Goal: Task Accomplishment & Management: Use online tool/utility

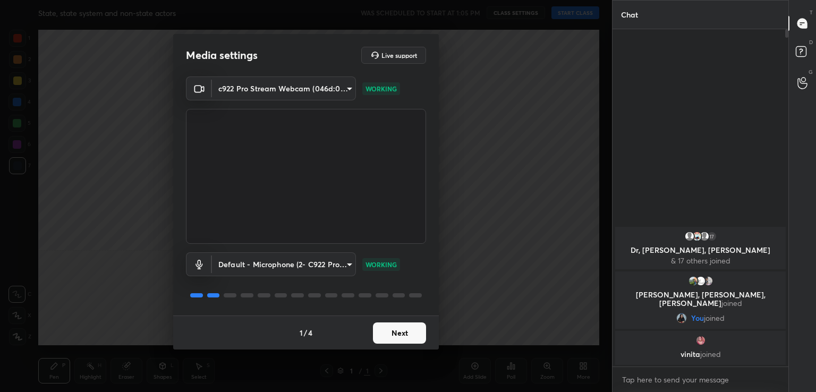
click at [391, 334] on button "Next" at bounding box center [399, 333] width 53 height 21
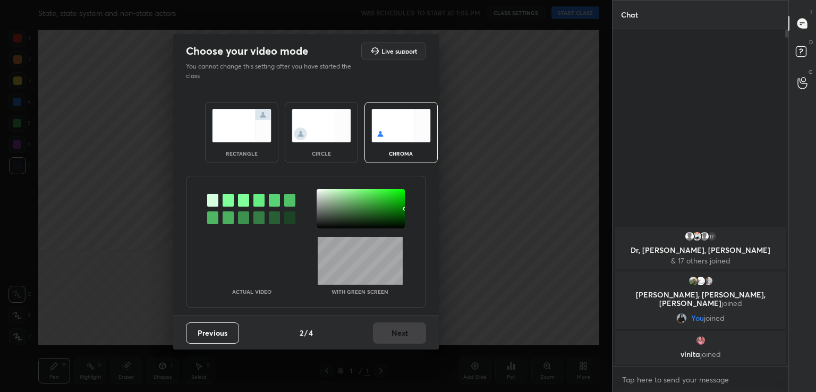
click at [315, 143] on div "circle" at bounding box center [321, 132] width 73 height 61
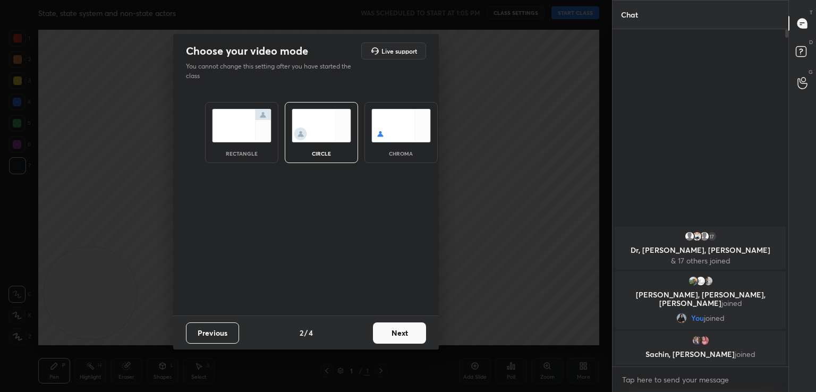
click at [401, 330] on button "Next" at bounding box center [399, 333] width 53 height 21
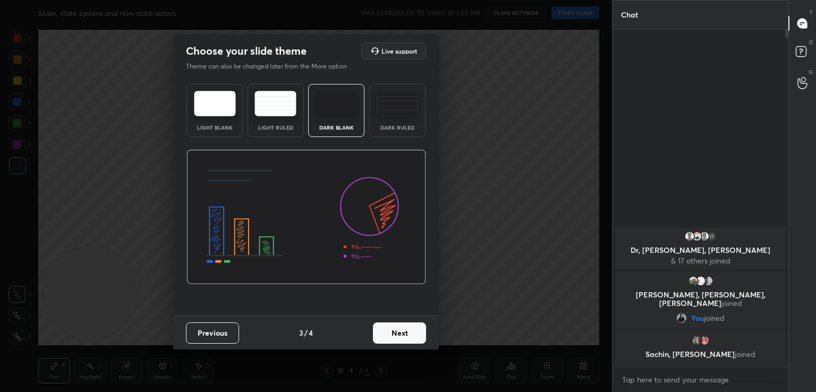
click at [413, 331] on button "Next" at bounding box center [399, 333] width 53 height 21
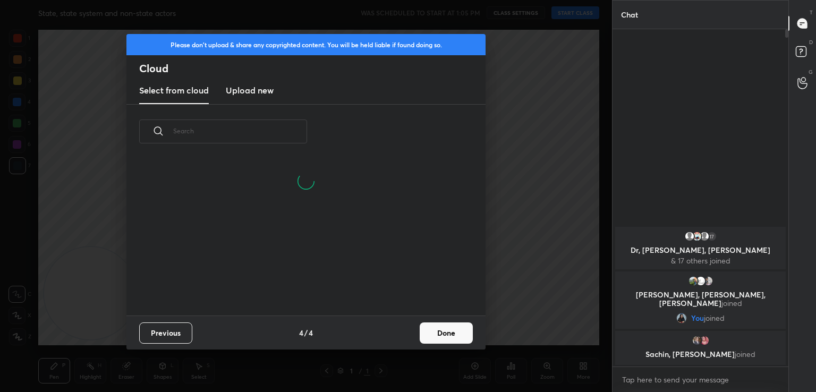
click at [437, 331] on button "Done" at bounding box center [446, 333] width 53 height 21
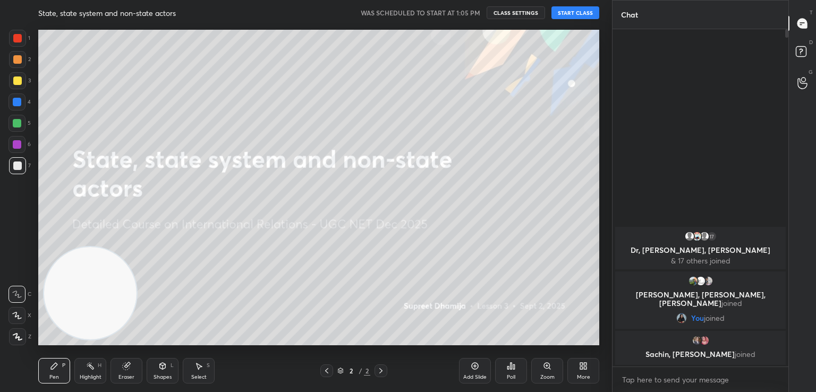
click at [570, 12] on button "START CLASS" at bounding box center [576, 12] width 48 height 13
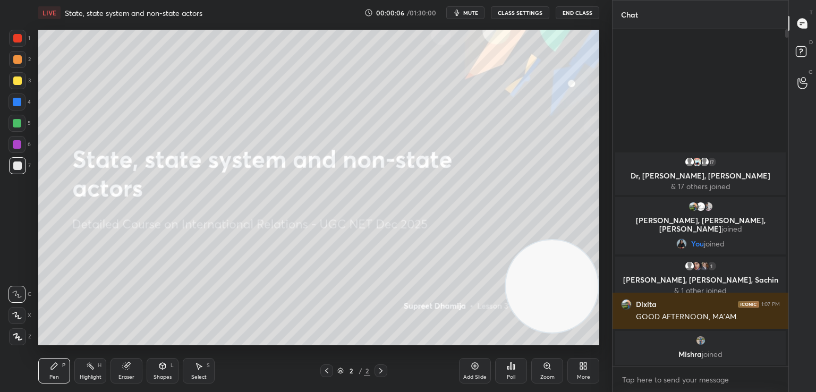
drag, startPoint x: 84, startPoint y: 310, endPoint x: 548, endPoint y: 303, distance: 463.4
click at [548, 303] on video at bounding box center [552, 286] width 92 height 92
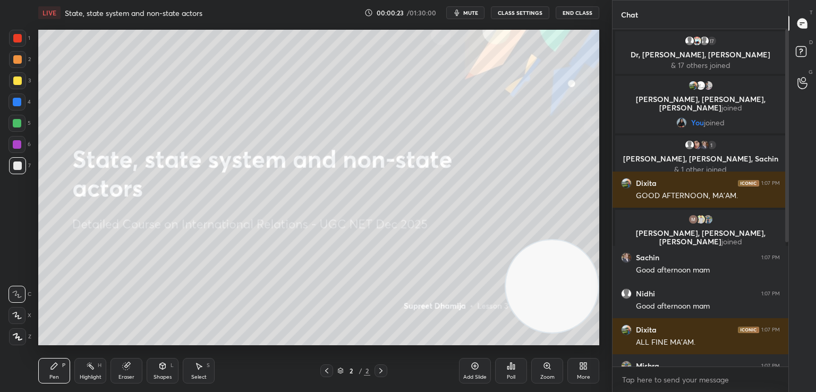
drag, startPoint x: 786, startPoint y: 253, endPoint x: 786, endPoint y: 247, distance: 5.8
click at [786, 247] on div at bounding box center [785, 197] width 6 height 337
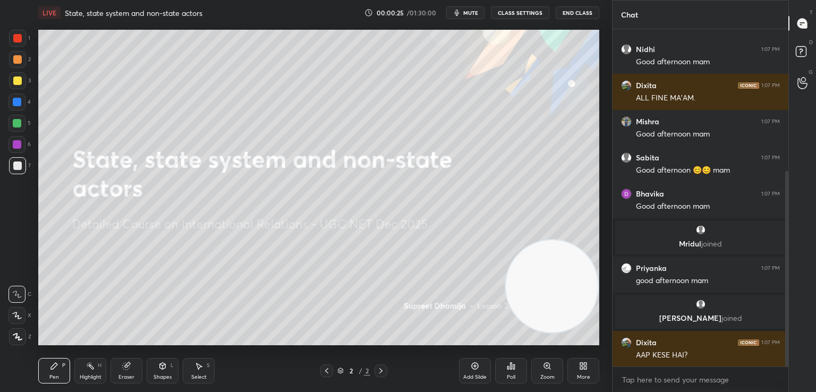
drag, startPoint x: 786, startPoint y: 220, endPoint x: 781, endPoint y: 340, distance: 119.7
click at [781, 340] on div "Manish, Vikram, Mishra joined Sachin 1:07 PM Good afternoon mam Nidhi 1:07 PM G…" at bounding box center [701, 197] width 176 height 337
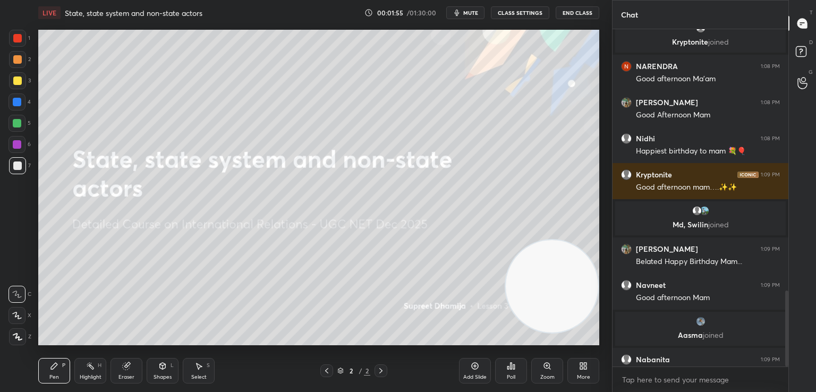
scroll to position [1157, 0]
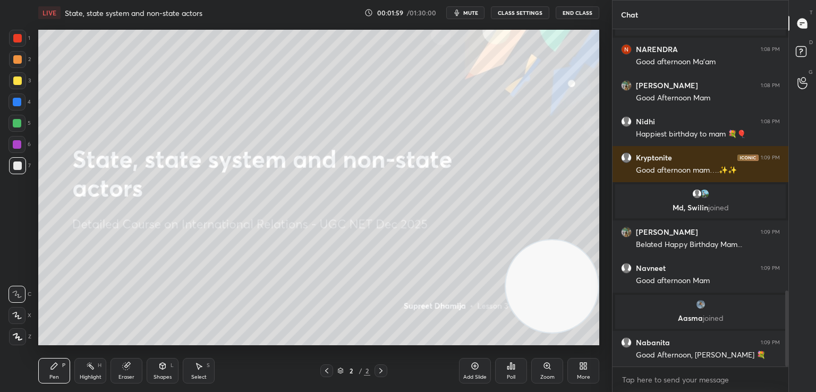
click at [583, 368] on icon at bounding box center [583, 366] width 9 height 9
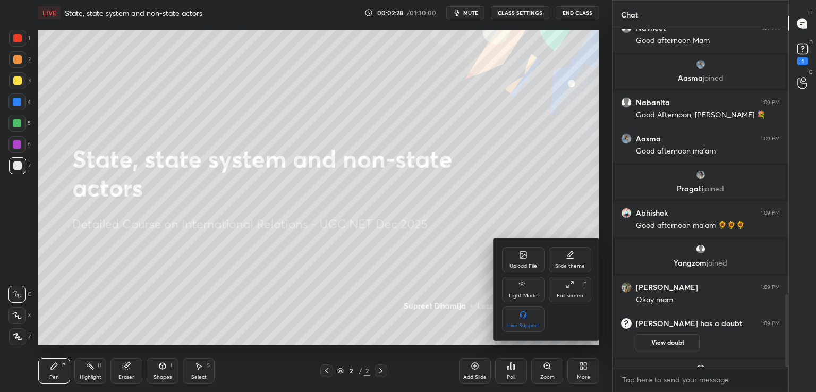
scroll to position [1241, 0]
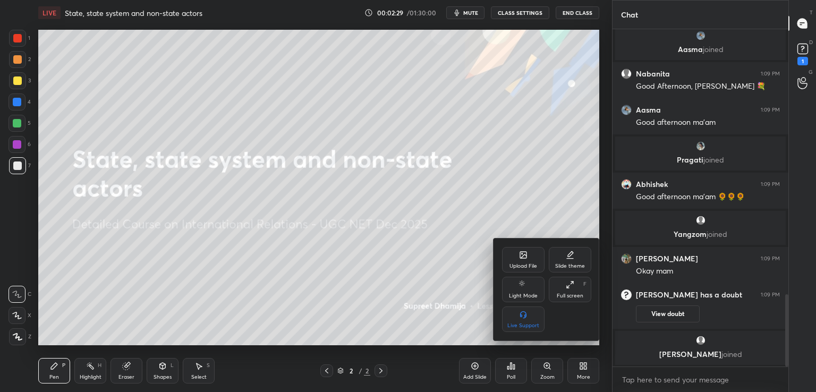
click at [801, 60] on div at bounding box center [408, 196] width 816 height 392
click at [801, 60] on div "Upload File Slide theme Light Mode Full screen F Live Support" at bounding box center [408, 196] width 816 height 392
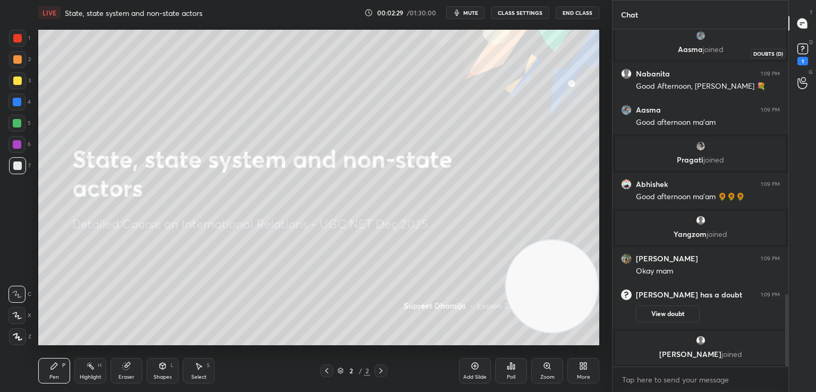
click at [801, 60] on div "1" at bounding box center [803, 61] width 11 height 9
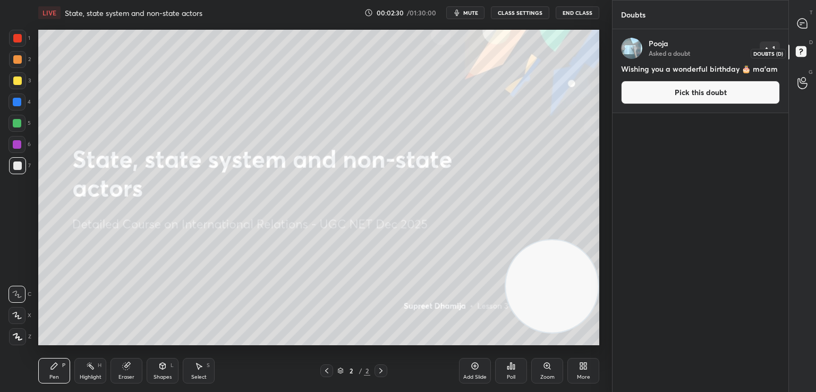
click at [801, 60] on icon at bounding box center [802, 53] width 19 height 19
click at [808, 18] on icon at bounding box center [802, 23] width 11 height 11
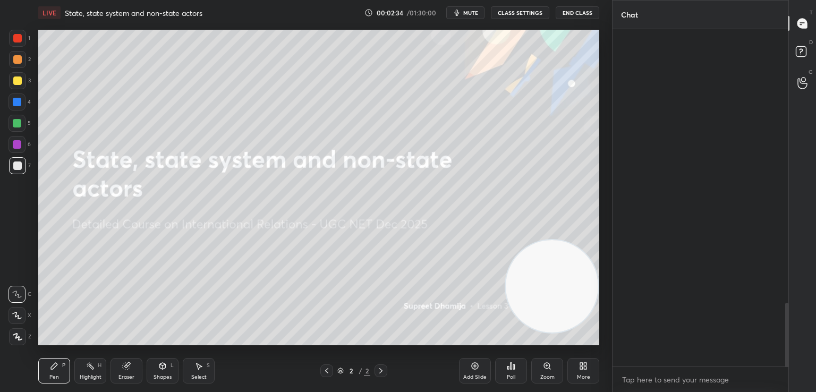
click at [808, 18] on icon at bounding box center [802, 23] width 11 height 11
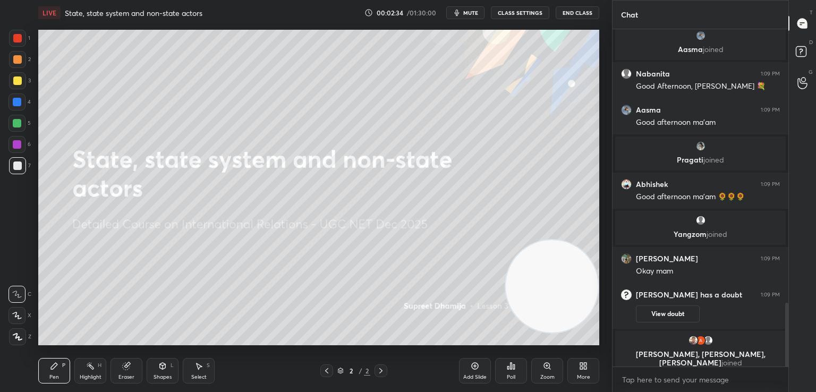
scroll to position [334, 173]
drag, startPoint x: 786, startPoint y: 333, endPoint x: 786, endPoint y: 348, distance: 14.9
click at [786, 348] on div at bounding box center [786, 347] width 3 height 89
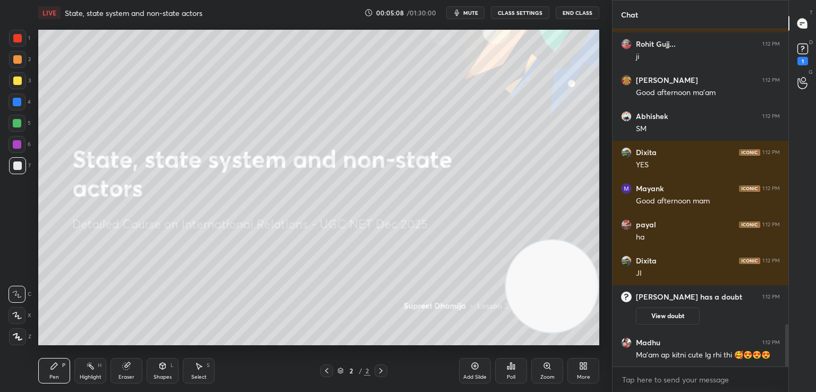
scroll to position [2341, 0]
click at [809, 60] on div "1" at bounding box center [803, 53] width 16 height 24
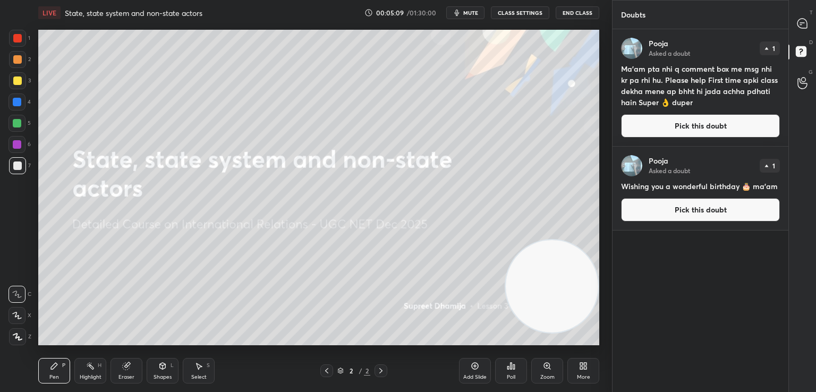
click at [809, 60] on icon at bounding box center [802, 53] width 19 height 19
click at [803, 23] on icon at bounding box center [802, 23] width 4 height 0
type textarea "x"
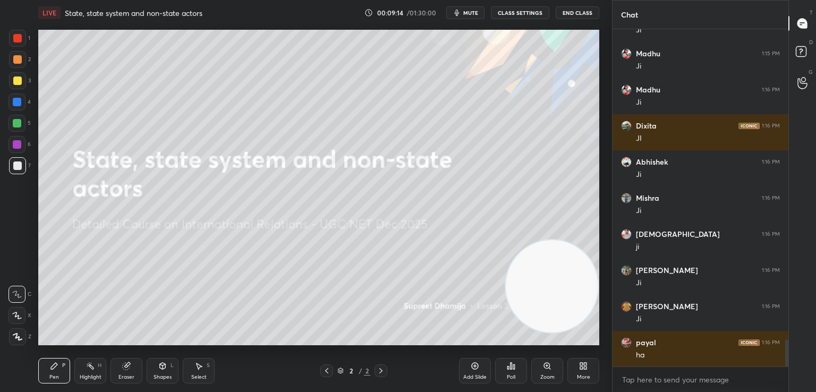
scroll to position [3867, 0]
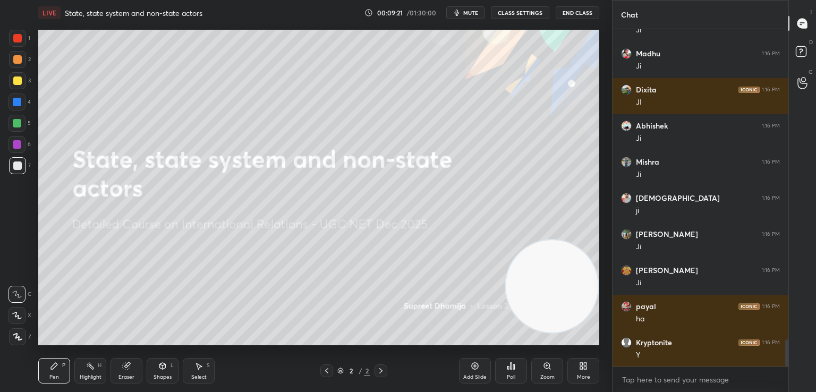
click at [480, 18] on button "mute" at bounding box center [465, 12] width 38 height 13
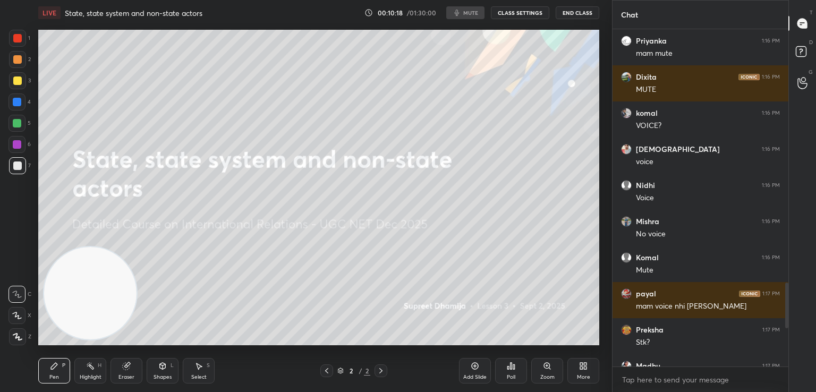
scroll to position [324, 570]
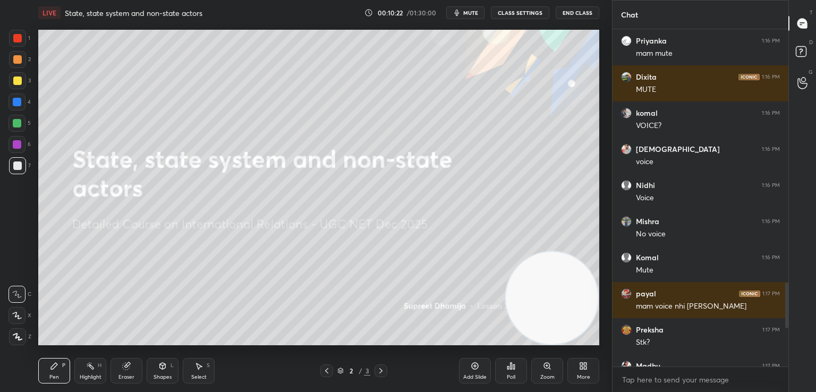
drag, startPoint x: 116, startPoint y: 277, endPoint x: 649, endPoint y: 369, distance: 540.3
click at [649, 369] on div "1 2 3 4 5 6 7 C X Z C X Z E E Erase all H H LIVE State, state system and non-st…" at bounding box center [408, 196] width 816 height 392
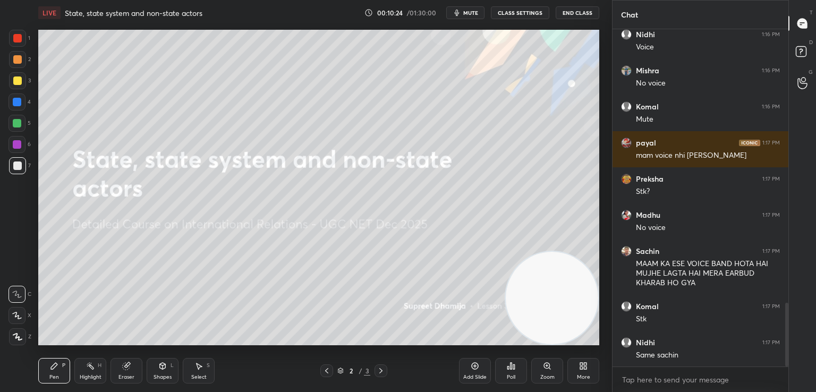
drag, startPoint x: 787, startPoint y: 315, endPoint x: 787, endPoint y: 360, distance: 44.6
click at [787, 360] on div at bounding box center [786, 335] width 3 height 64
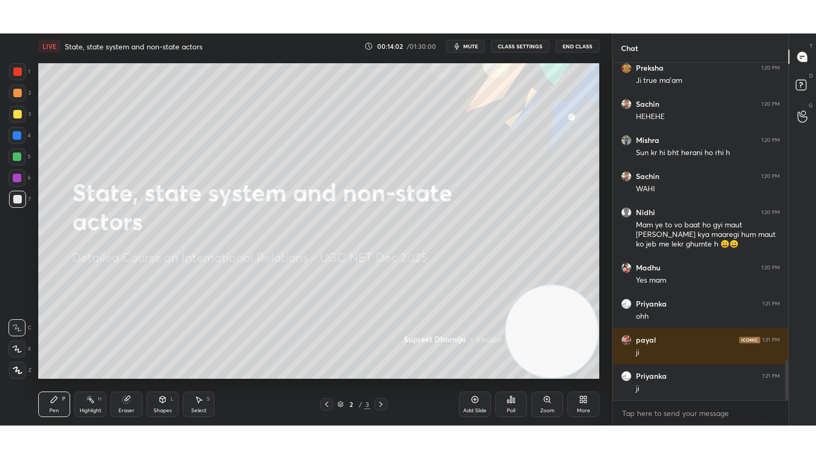
scroll to position [2551, 0]
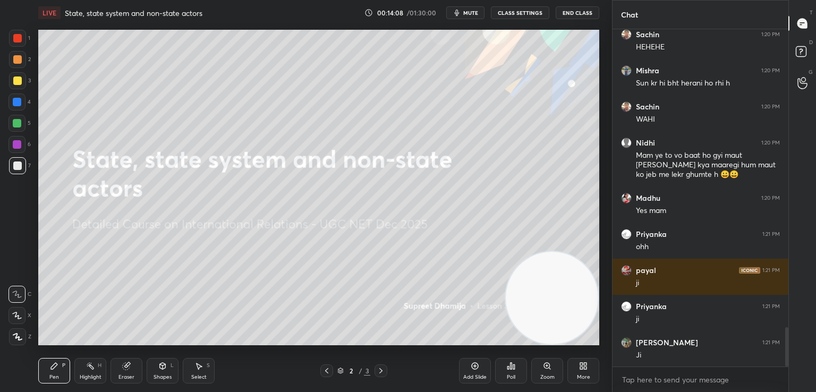
click at [574, 369] on div "More" at bounding box center [583, 371] width 32 height 26
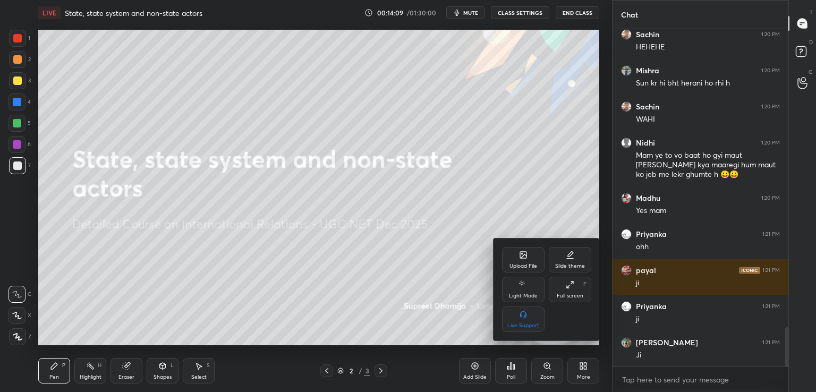
click at [563, 296] on div "Full screen" at bounding box center [570, 295] width 27 height 5
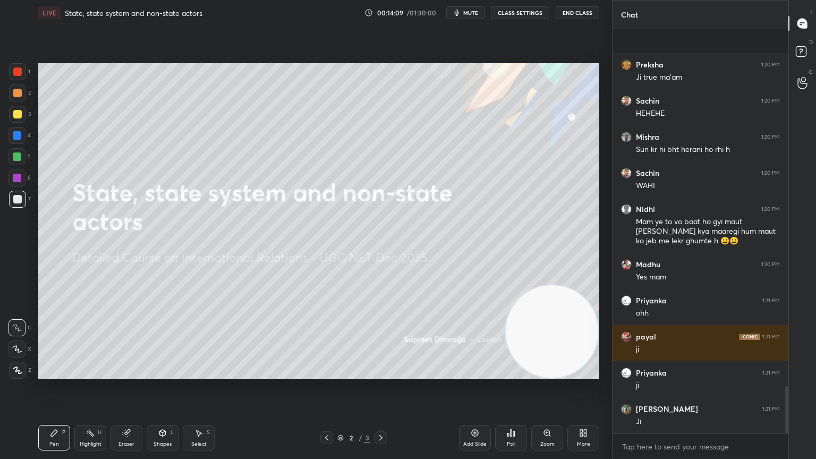
scroll to position [2485, 0]
click at [472, 392] on icon at bounding box center [475, 433] width 9 height 9
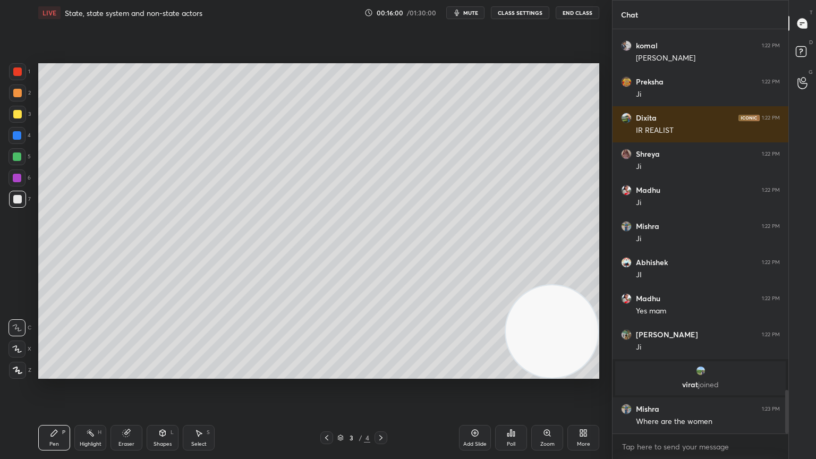
scroll to position [3334, 0]
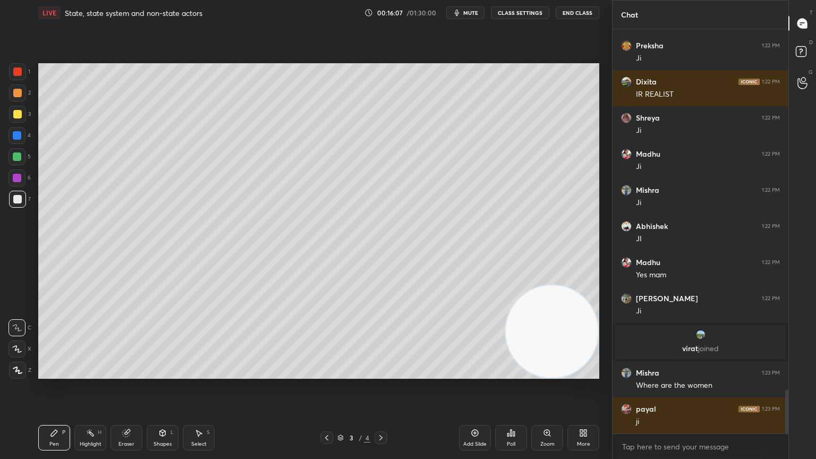
click at [13, 353] on div at bounding box center [17, 349] width 17 height 17
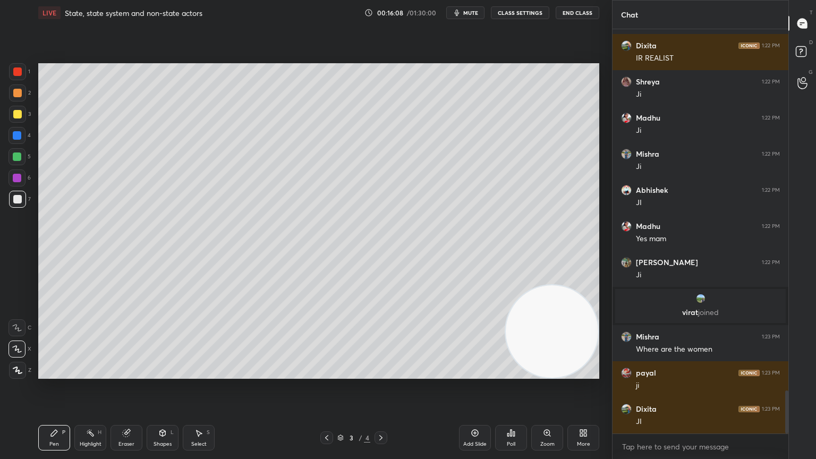
scroll to position [3406, 0]
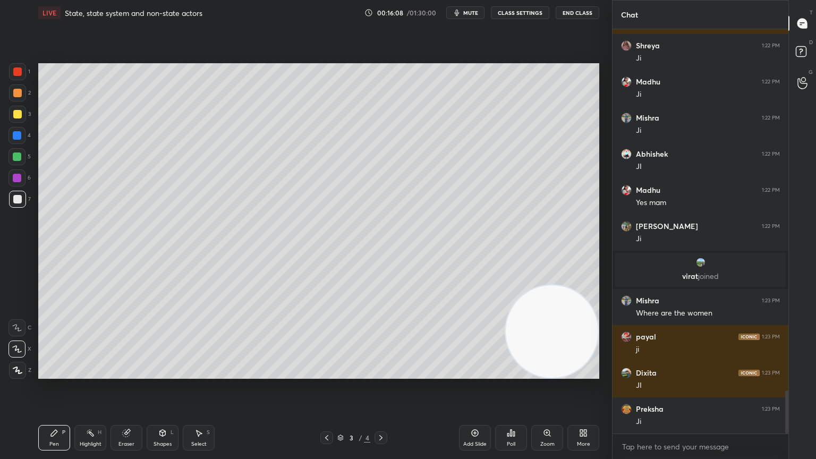
click at [110, 392] on div "Pen P Highlight H Eraser Shapes L Select S" at bounding box center [143, 438] width 210 height 26
click at [124, 392] on div "Eraser" at bounding box center [127, 438] width 32 height 26
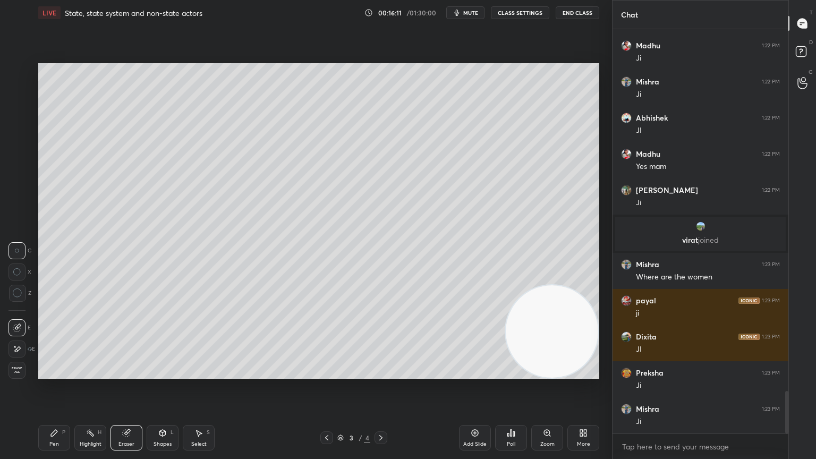
click at [23, 370] on span "Erase all" at bounding box center [17, 370] width 16 height 7
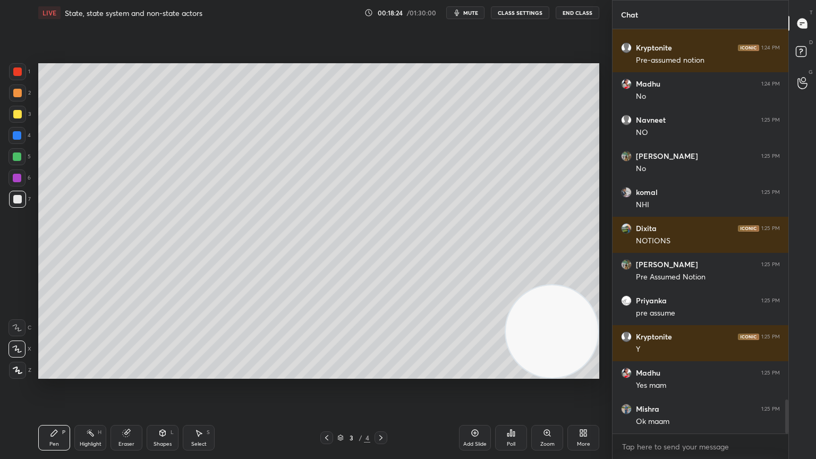
scroll to position [4454, 0]
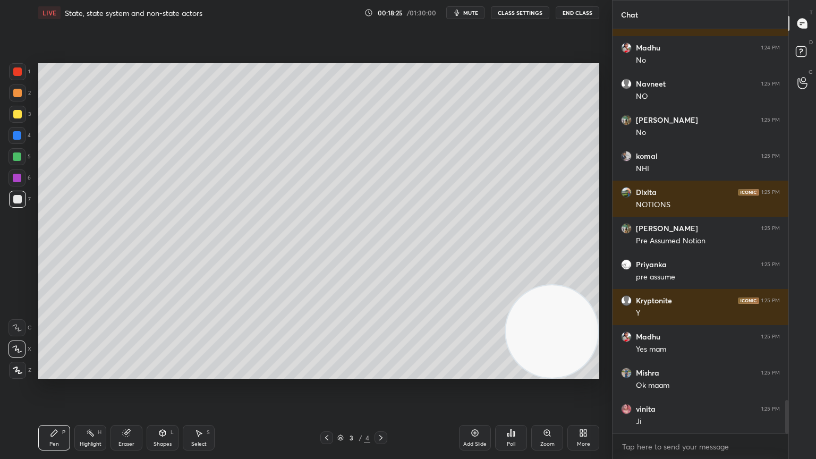
click at [127, 392] on div "Eraser" at bounding box center [127, 438] width 32 height 26
click at [11, 368] on span "Erase all" at bounding box center [17, 370] width 16 height 7
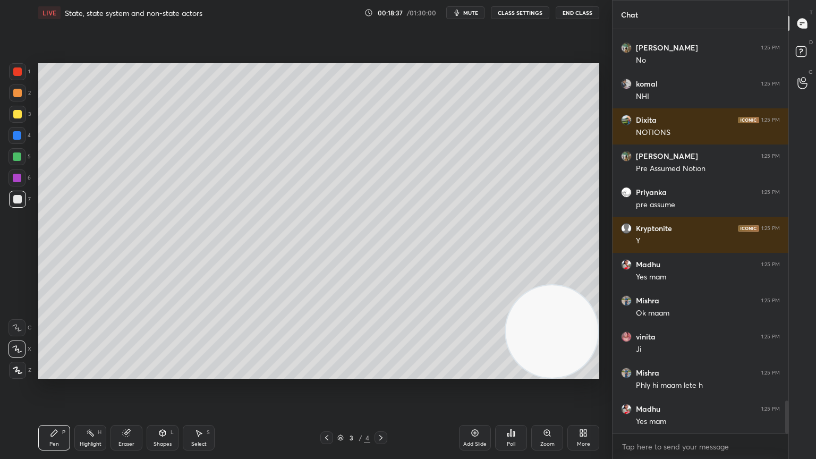
scroll to position [4562, 0]
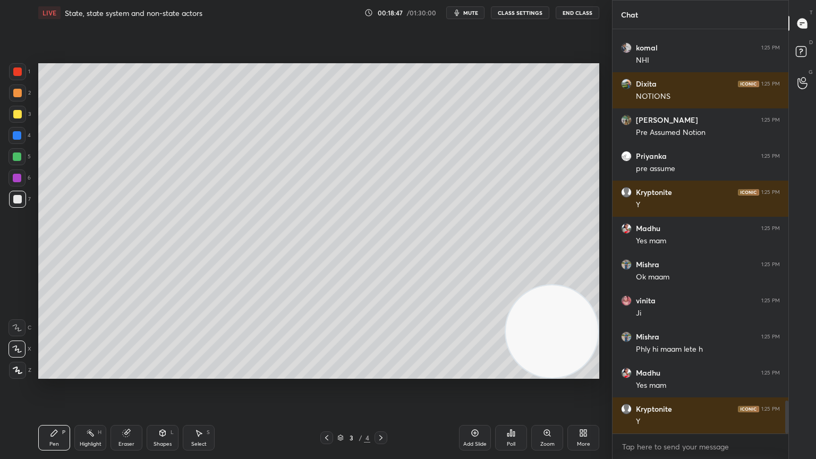
click at [122, 392] on icon at bounding box center [126, 433] width 9 height 9
click at [17, 362] on div "Erase all" at bounding box center [17, 370] width 17 height 17
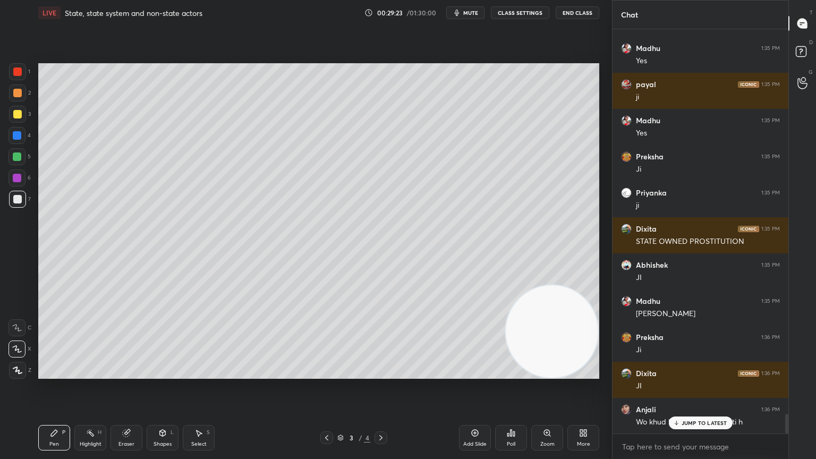
scroll to position [7925, 0]
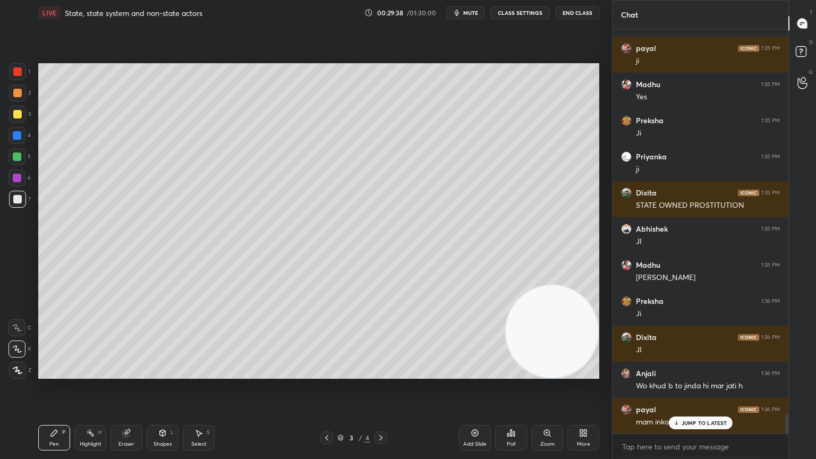
click at [698, 392] on div "JUMP TO LATEST" at bounding box center [700, 423] width 64 height 13
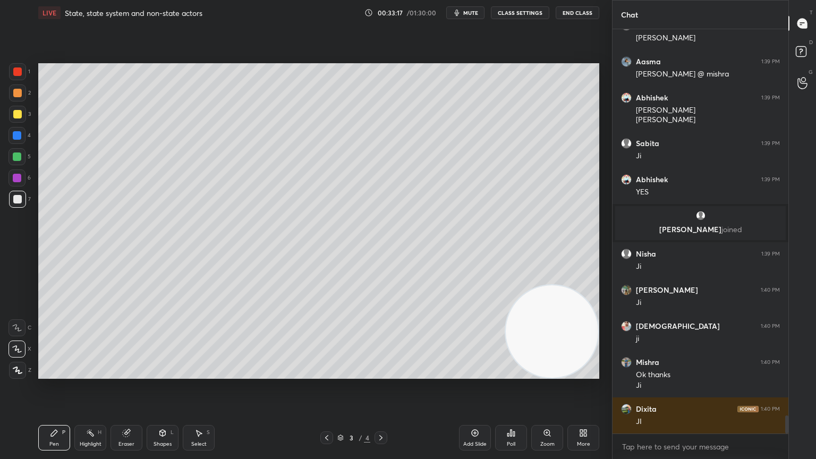
scroll to position [8558, 0]
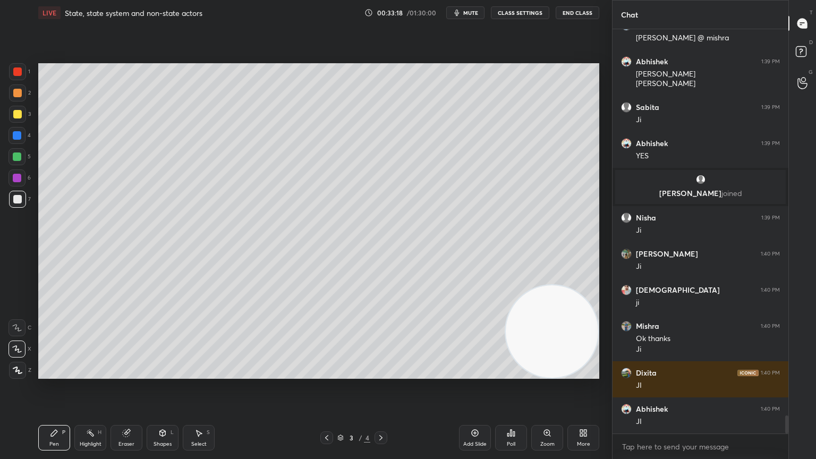
click at [509, 346] on video at bounding box center [552, 331] width 92 height 92
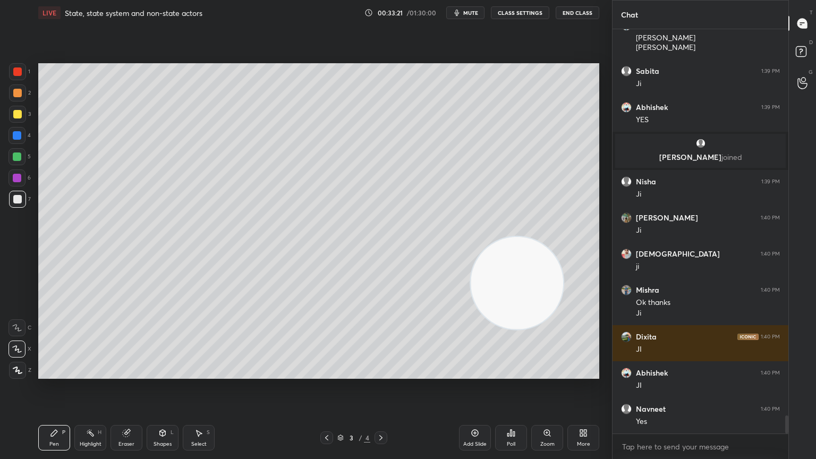
scroll to position [8630, 0]
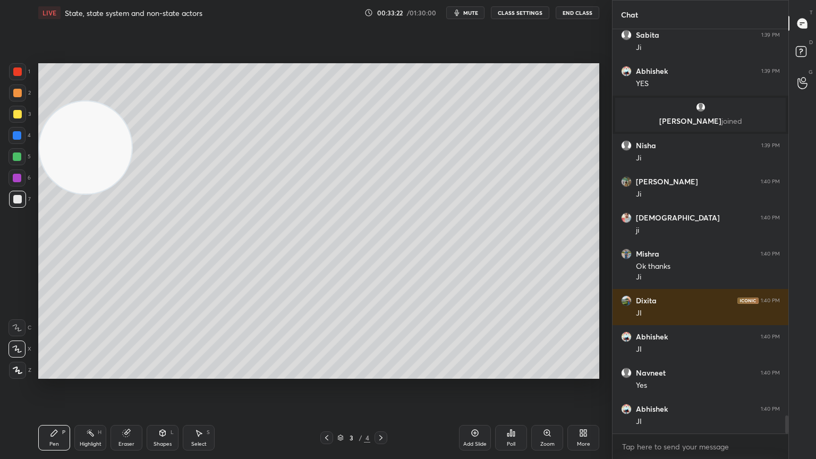
drag, startPoint x: 523, startPoint y: 266, endPoint x: 0, endPoint y: 92, distance: 551.1
click at [0, 92] on div "1 2 3 4 5 6 7 C X Z C X Z E E Erase all H H LIVE State, state system and non-st…" at bounding box center [302, 229] width 604 height 459
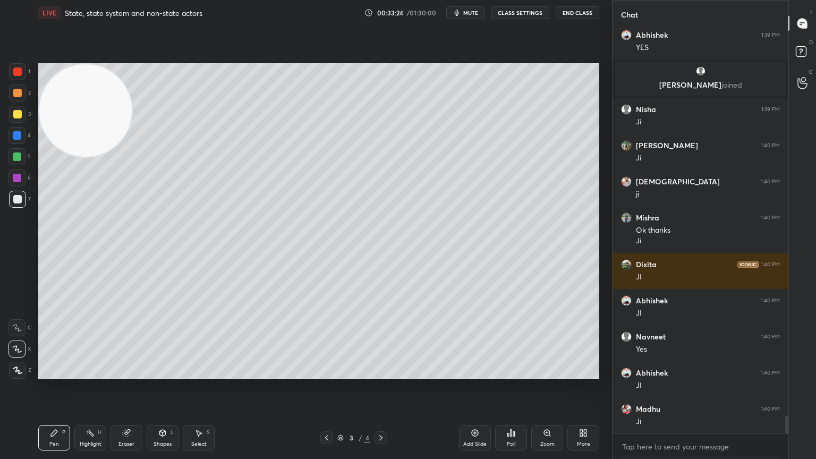
scroll to position [8702, 0]
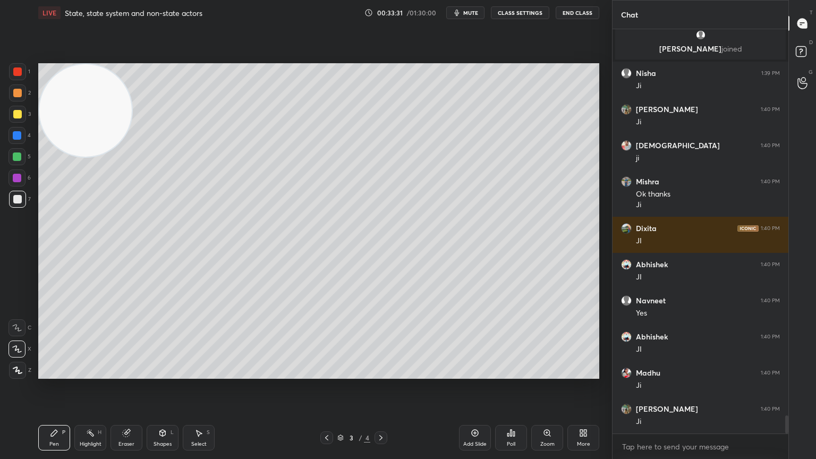
click at [134, 392] on div "Eraser" at bounding box center [127, 438] width 32 height 26
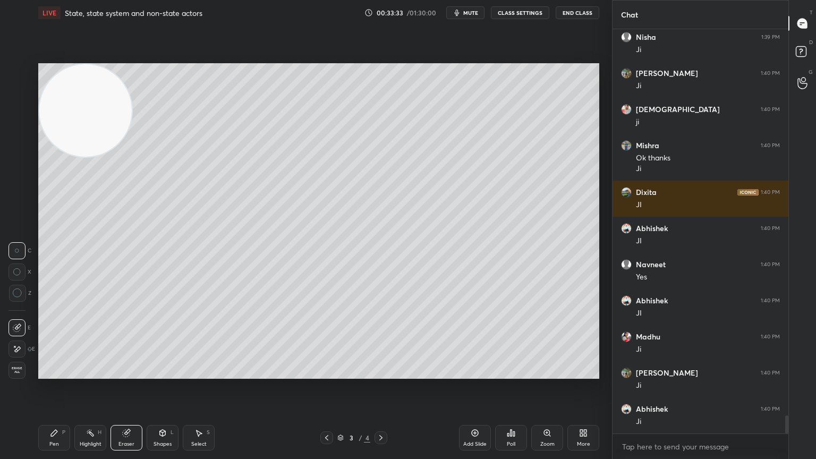
click at [11, 372] on span "Erase all" at bounding box center [17, 370] width 16 height 7
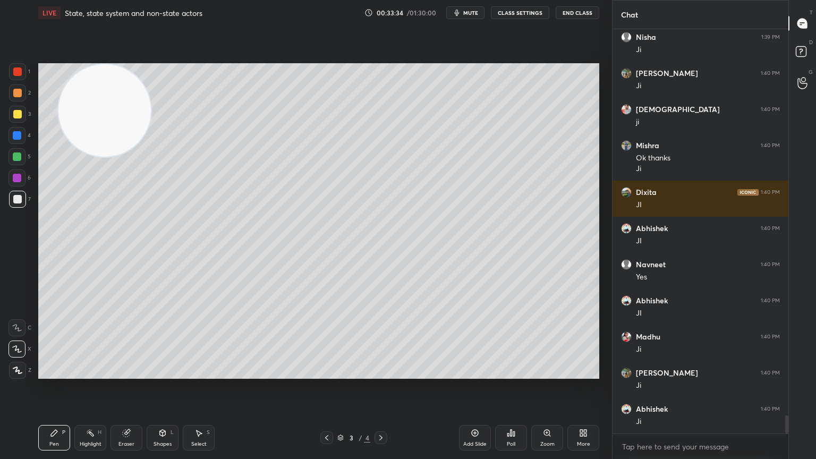
drag, startPoint x: 74, startPoint y: 104, endPoint x: 290, endPoint y: 116, distance: 216.0
click at [151, 116] on video at bounding box center [104, 110] width 92 height 92
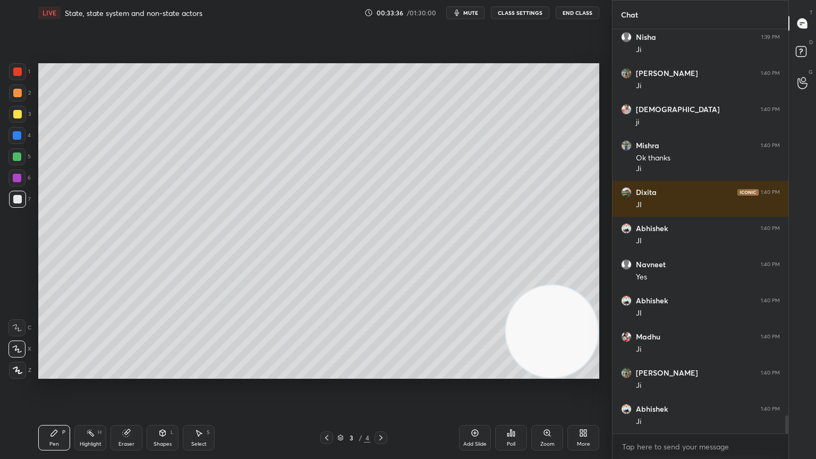
drag, startPoint x: 290, startPoint y: 116, endPoint x: 546, endPoint y: 340, distance: 340.0
click at [546, 340] on video at bounding box center [552, 331] width 92 height 92
click at [10, 113] on div at bounding box center [17, 114] width 17 height 17
click at [9, 368] on div at bounding box center [17, 370] width 17 height 17
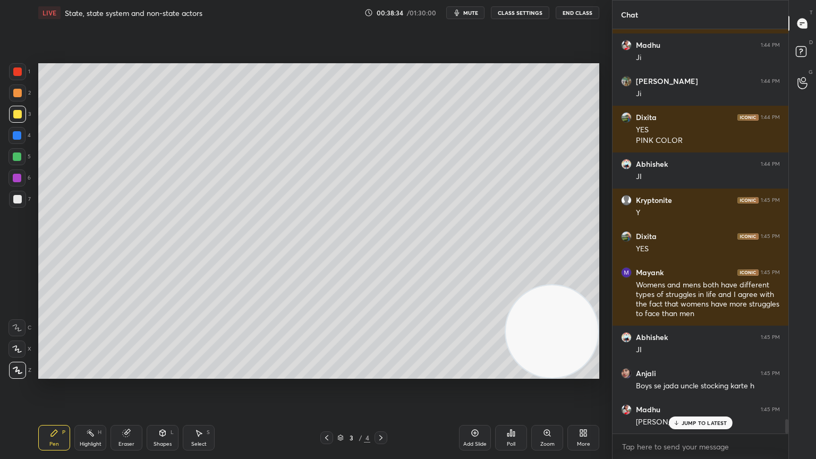
scroll to position [11041, 0]
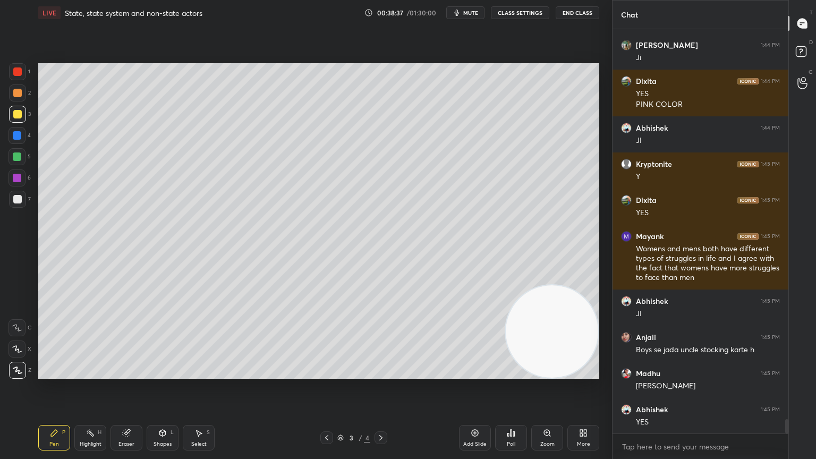
click at [116, 392] on div "Eraser" at bounding box center [127, 438] width 32 height 26
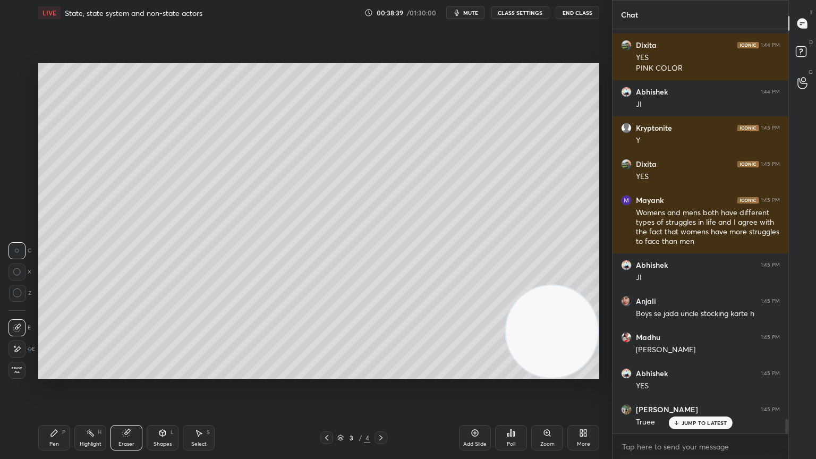
click at [17, 362] on div "Erase all" at bounding box center [17, 370] width 17 height 17
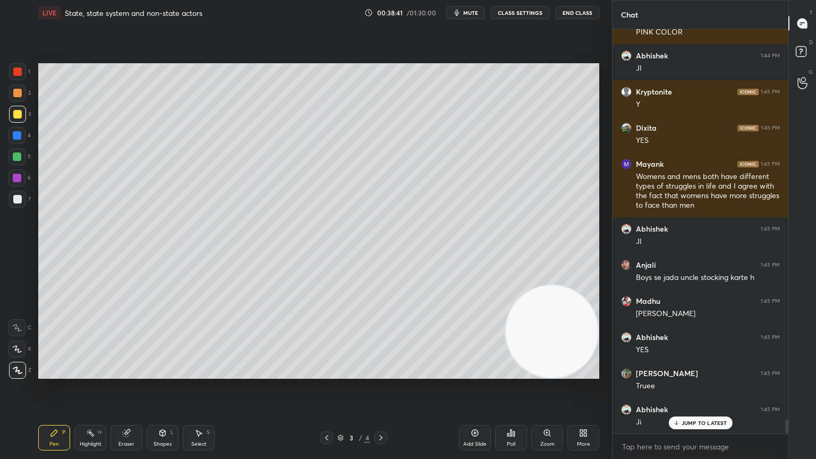
click at [26, 132] on div at bounding box center [17, 135] width 17 height 17
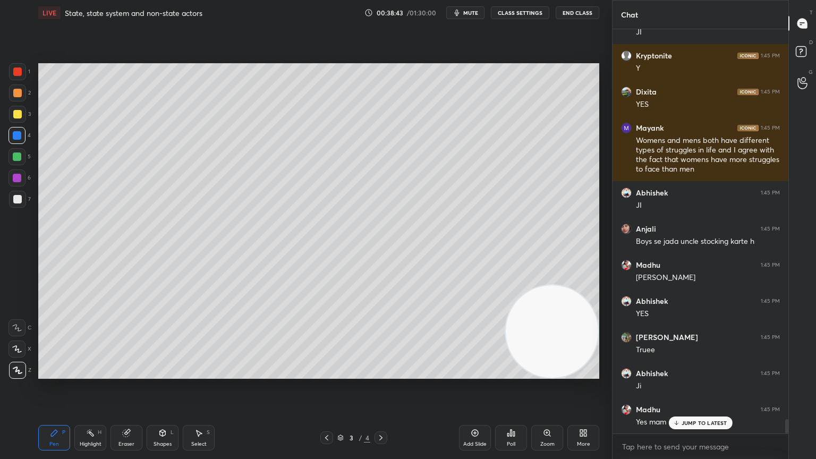
click at [19, 99] on div at bounding box center [17, 92] width 17 height 17
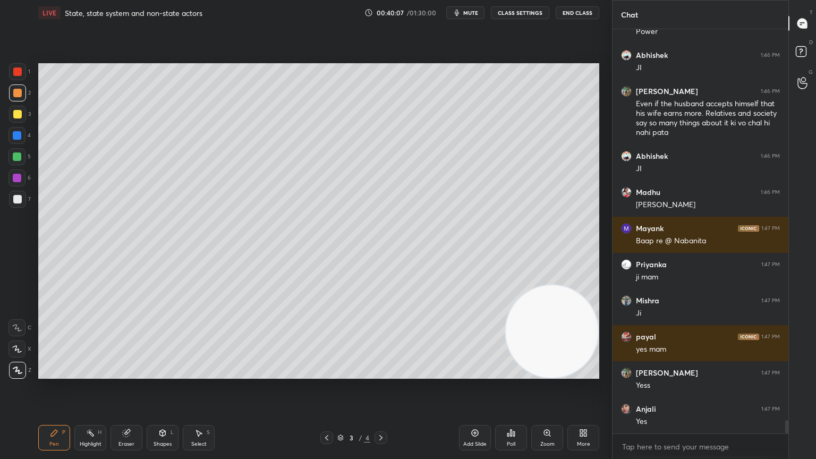
scroll to position [11814, 0]
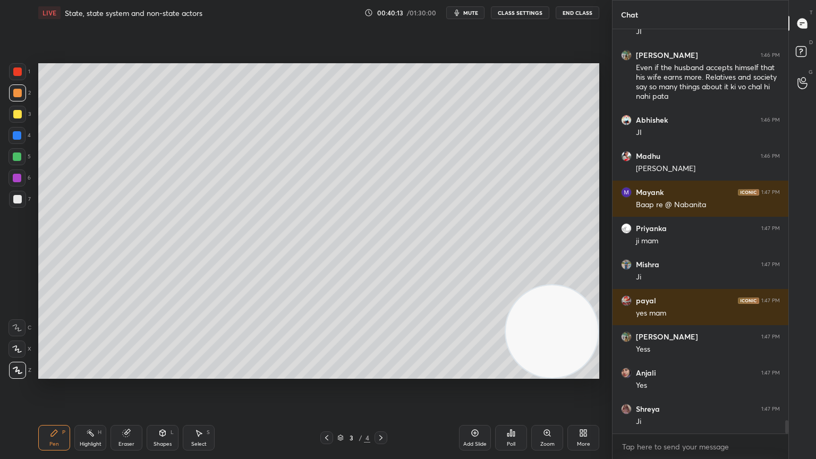
click at [112, 392] on div "Eraser" at bounding box center [127, 438] width 32 height 26
click at [26, 370] on div "Erase all" at bounding box center [18, 370] width 19 height 17
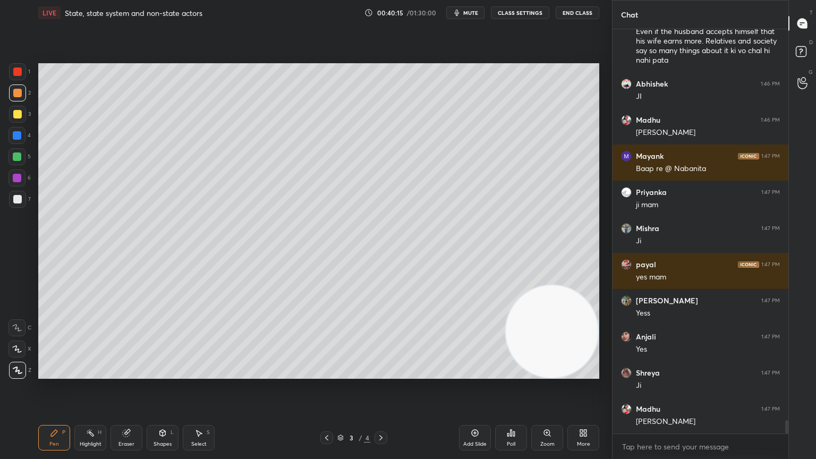
scroll to position [11886, 0]
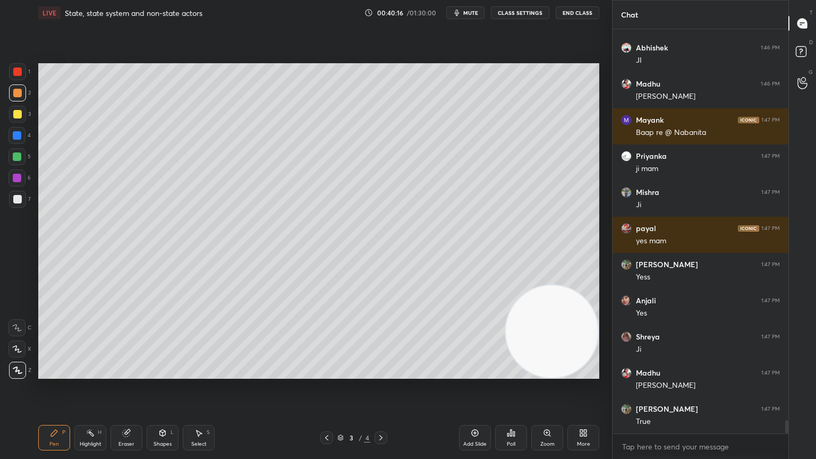
click at [21, 209] on div "7" at bounding box center [20, 201] width 22 height 21
click at [591, 392] on div "More" at bounding box center [583, 438] width 32 height 26
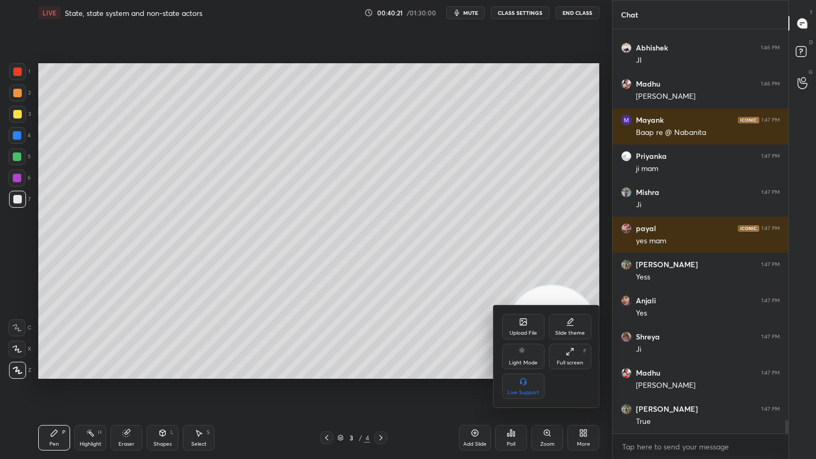
click at [523, 323] on icon at bounding box center [523, 322] width 6 height 6
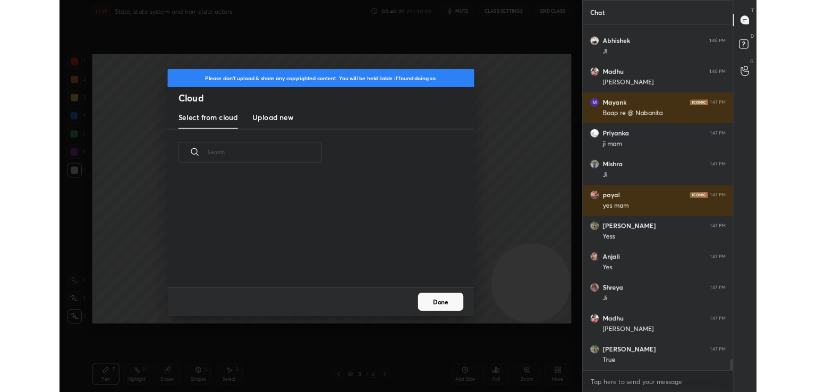
scroll to position [11922, 0]
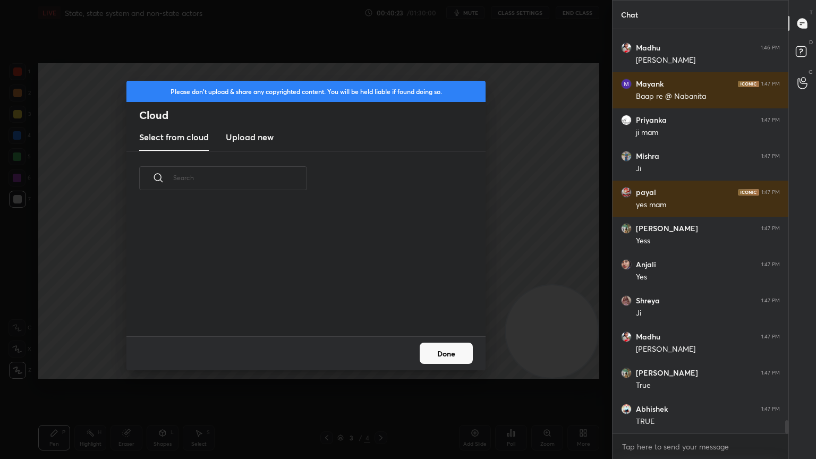
click at [248, 149] on new "Upload new" at bounding box center [250, 137] width 48 height 27
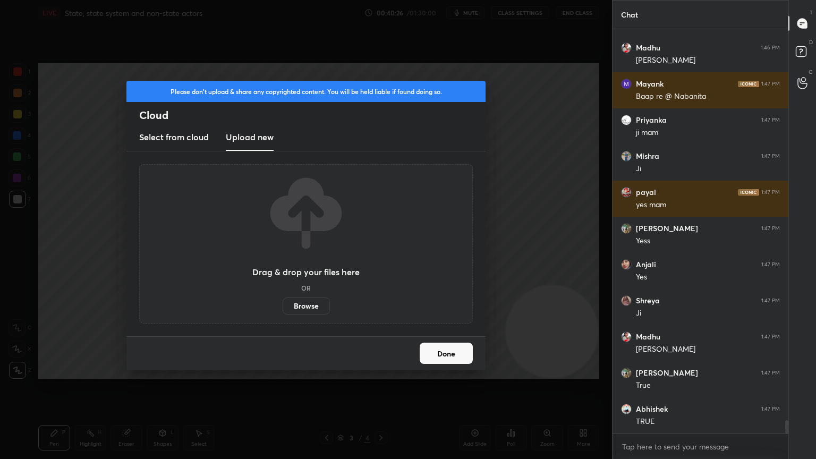
click at [301, 307] on label "Browse" at bounding box center [306, 306] width 47 height 17
click at [283, 307] on input "Browse" at bounding box center [283, 306] width 0 height 17
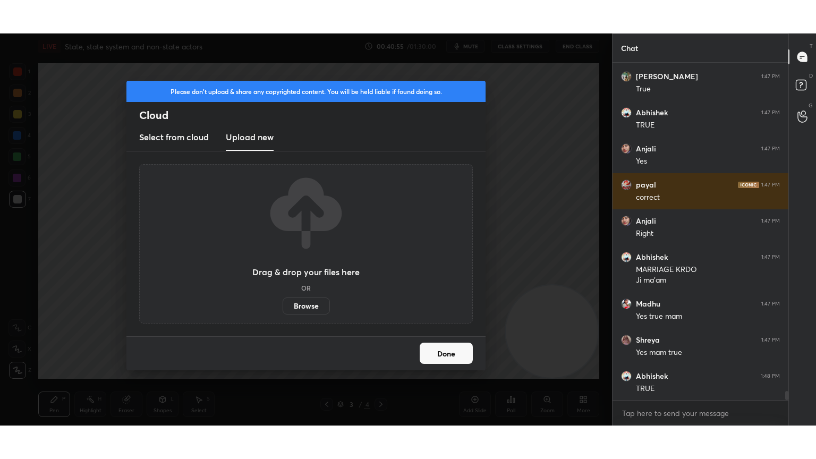
scroll to position [12288, 0]
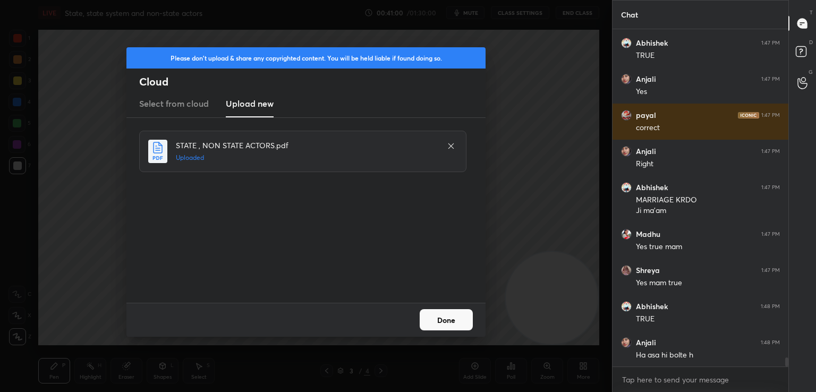
click at [435, 316] on button "Done" at bounding box center [446, 319] width 53 height 21
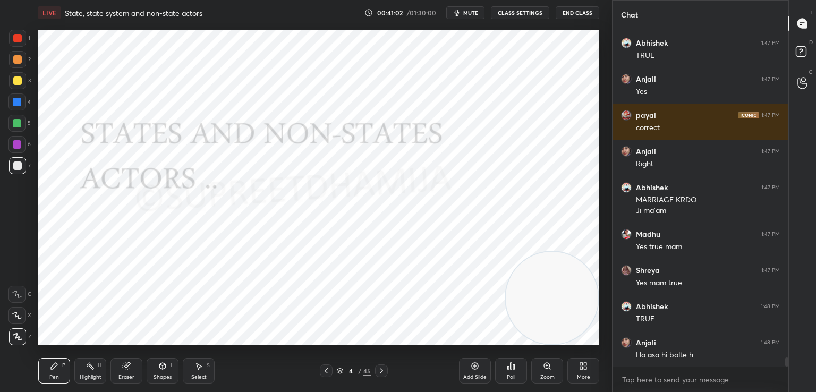
click at [471, 14] on span "mute" at bounding box center [470, 12] width 15 height 7
click at [593, 362] on div "More" at bounding box center [583, 371] width 32 height 26
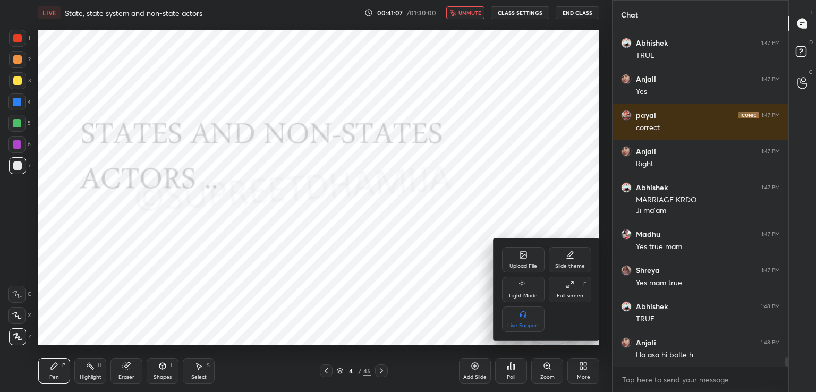
click at [556, 298] on div "Full screen F" at bounding box center [570, 290] width 43 height 26
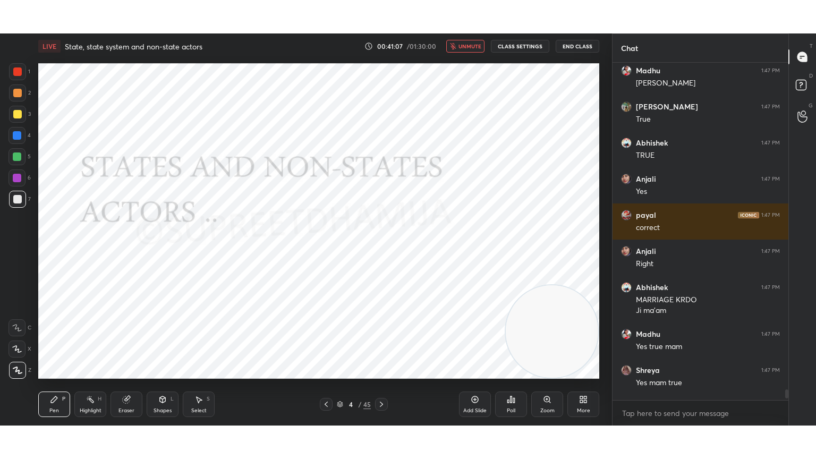
scroll to position [12222, 0]
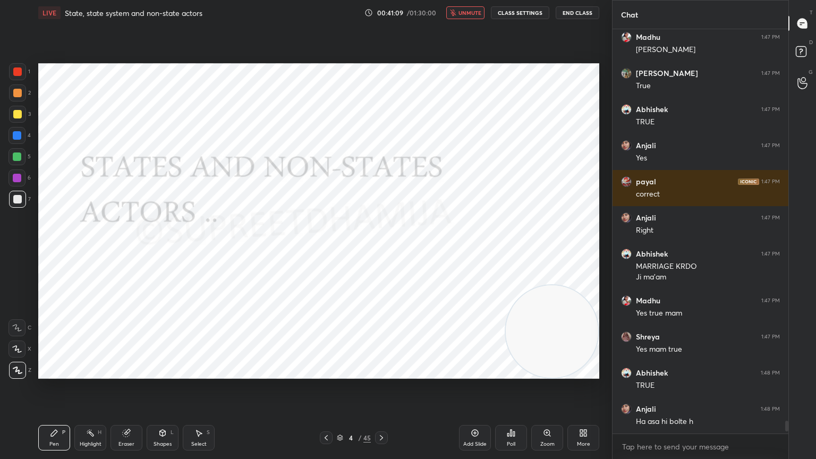
click at [473, 13] on span "unmute" at bounding box center [470, 12] width 23 height 7
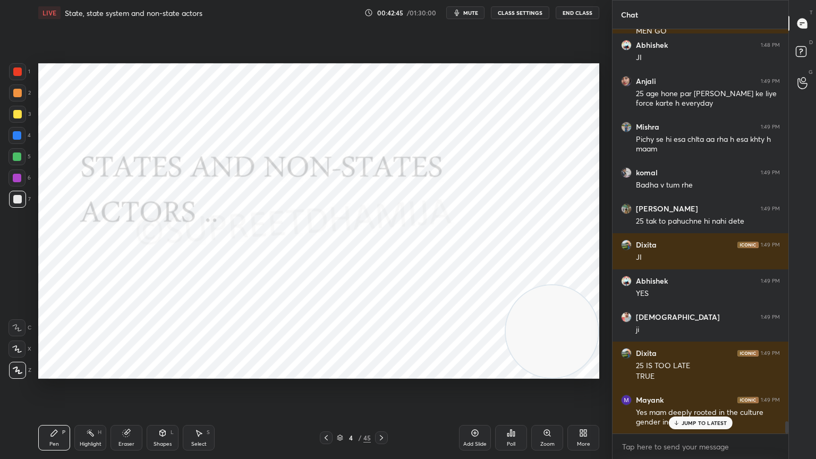
scroll to position [13024, 0]
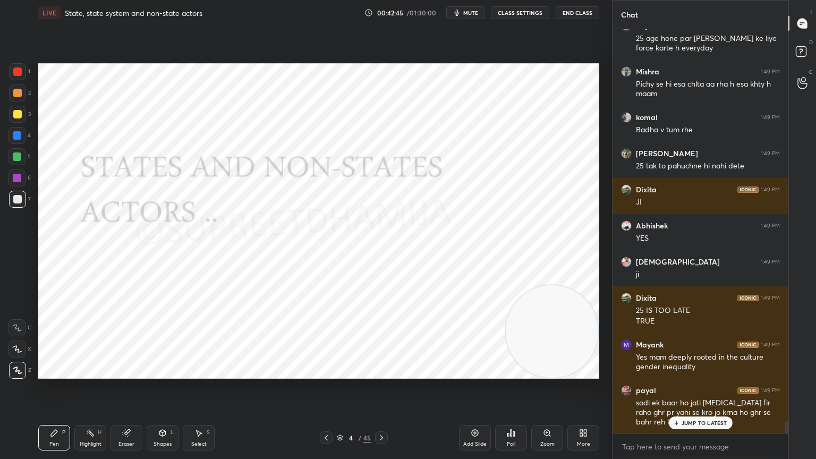
click at [11, 185] on div at bounding box center [17, 177] width 17 height 17
click at [23, 122] on div "3" at bounding box center [20, 114] width 22 height 17
click at [21, 136] on div at bounding box center [17, 135] width 9 height 9
click at [19, 72] on div at bounding box center [17, 71] width 9 height 9
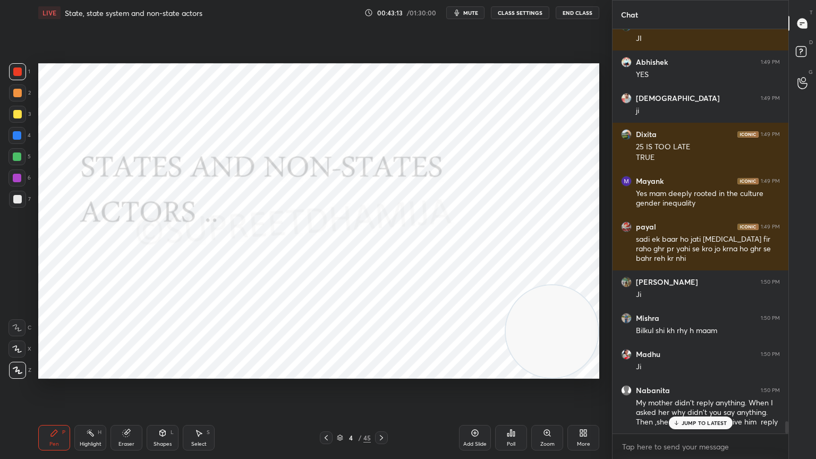
scroll to position [13223, 0]
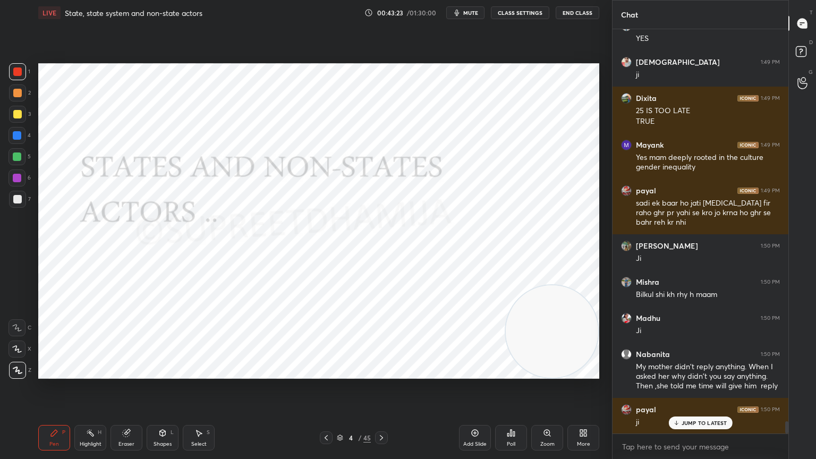
click at [139, 392] on div "Eraser" at bounding box center [127, 438] width 32 height 26
click at [19, 370] on span "Erase all" at bounding box center [17, 370] width 16 height 7
click at [23, 173] on div at bounding box center [17, 177] width 17 height 17
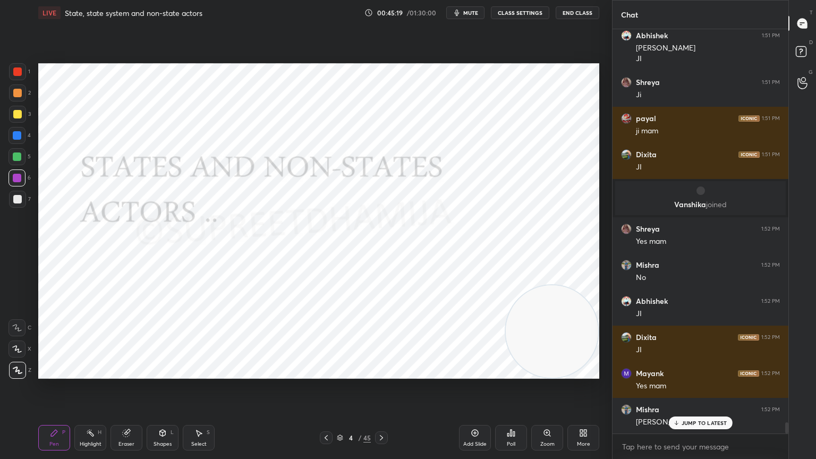
scroll to position [14067, 0]
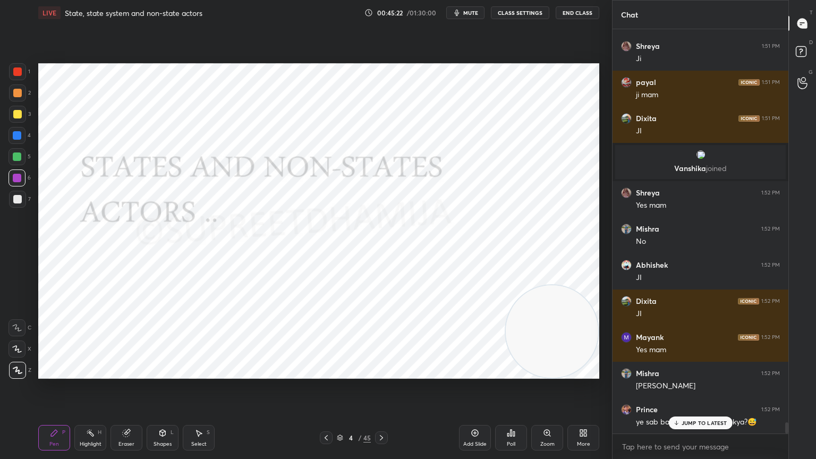
click at [706, 392] on div "JUMP TO LATEST" at bounding box center [700, 423] width 64 height 13
click at [484, 392] on div "Add Slide" at bounding box center [474, 444] width 23 height 5
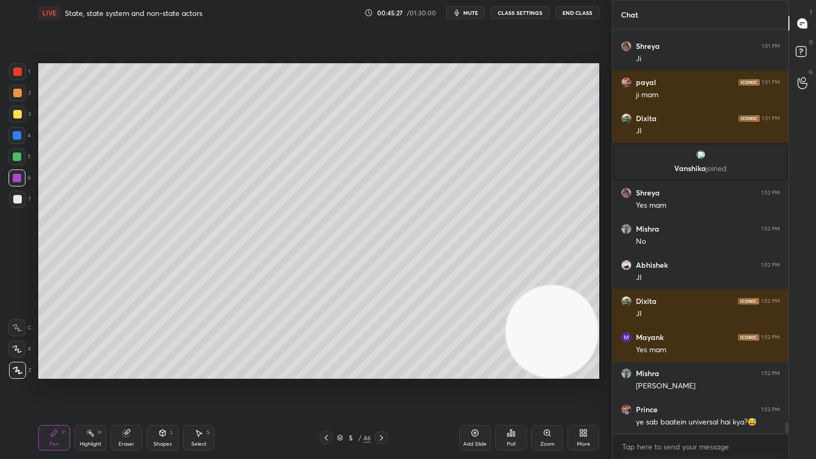
click at [15, 125] on div "3" at bounding box center [20, 116] width 22 height 21
click at [15, 115] on div at bounding box center [17, 114] width 9 height 9
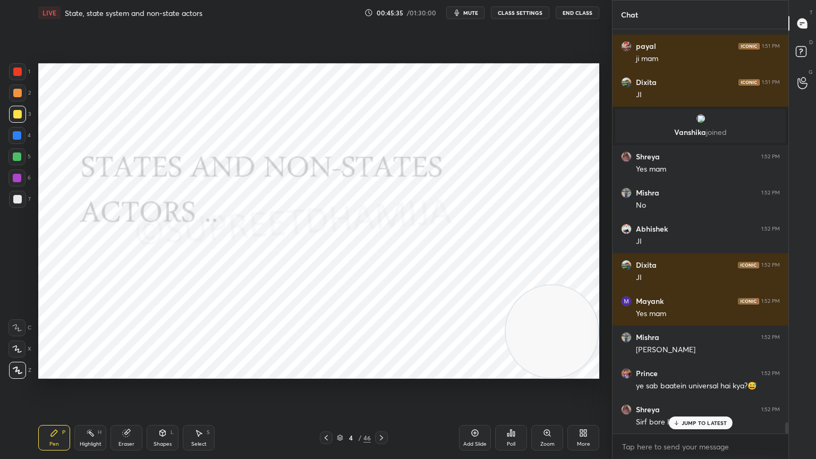
scroll to position [14139, 0]
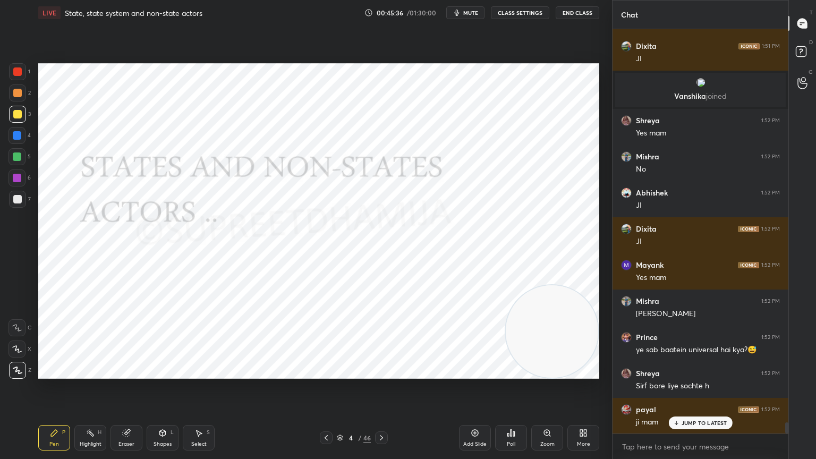
click at [122, 392] on icon at bounding box center [126, 433] width 9 height 9
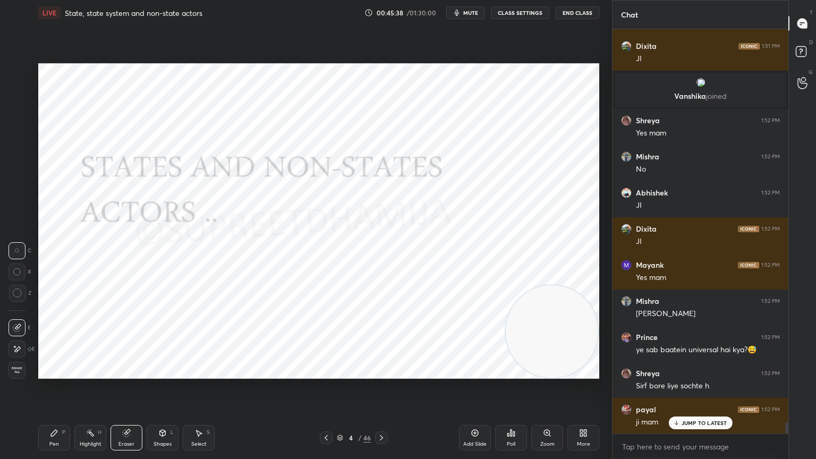
click at [20, 375] on div "Erase all" at bounding box center [17, 370] width 17 height 17
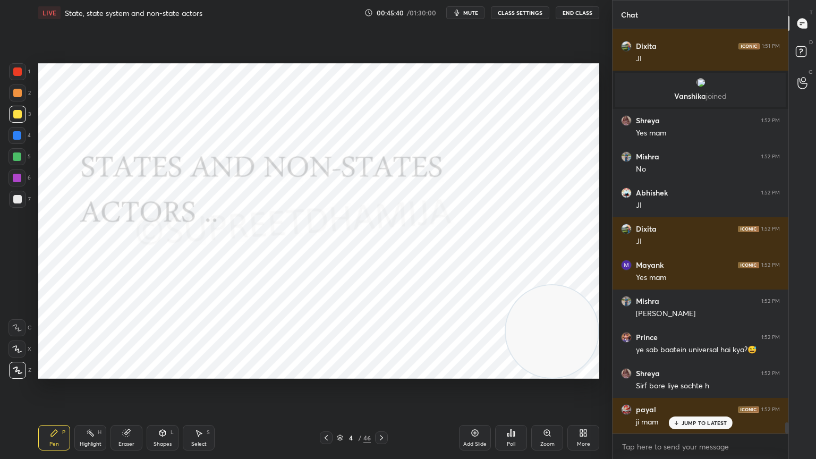
click at [17, 66] on div at bounding box center [17, 71] width 17 height 17
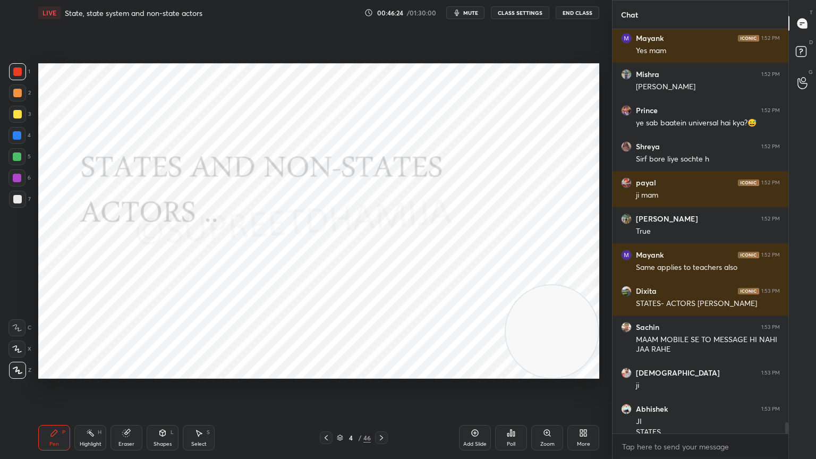
scroll to position [14377, 0]
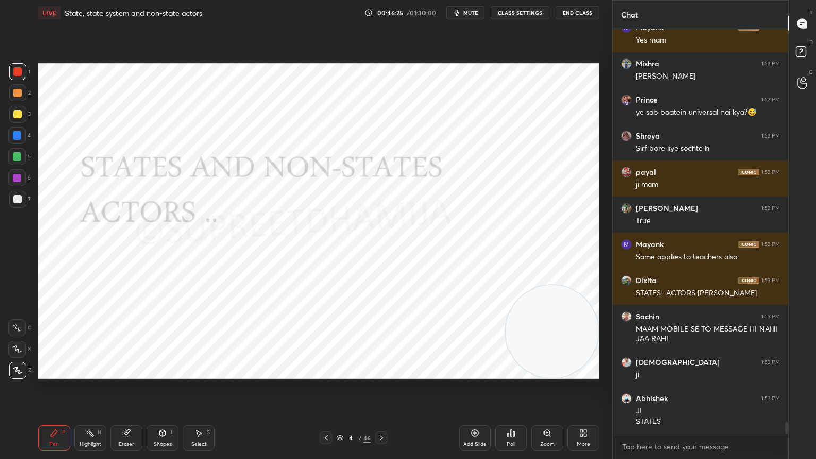
click at [125, 392] on div "Eraser" at bounding box center [126, 444] width 16 height 5
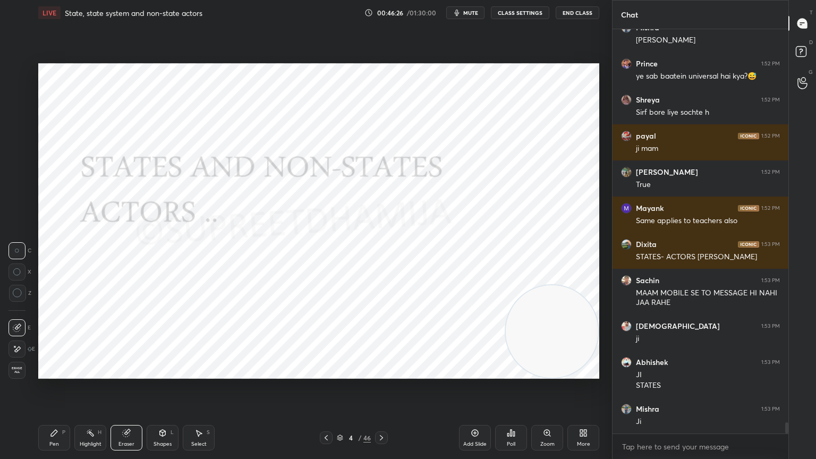
click at [13, 374] on span "Erase all" at bounding box center [17, 370] width 16 height 7
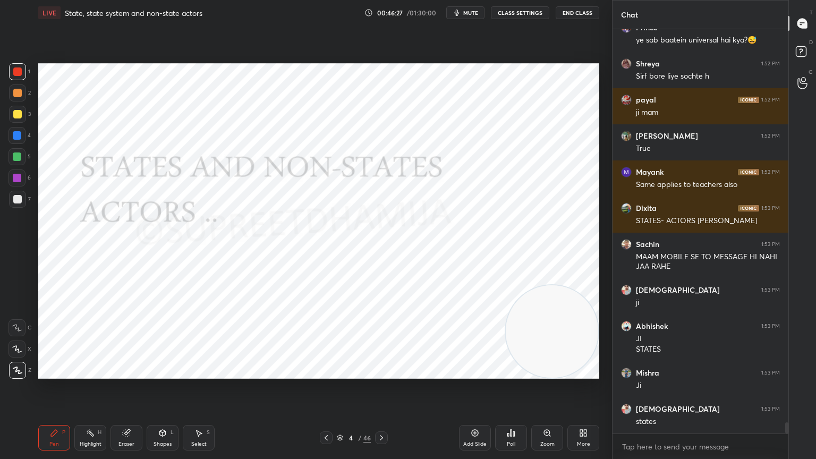
scroll to position [14485, 0]
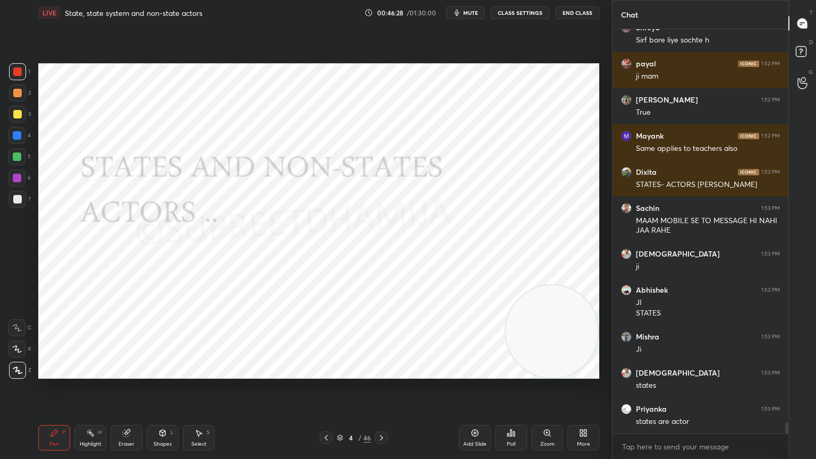
click at [474, 392] on div "Add Slide" at bounding box center [475, 438] width 32 height 26
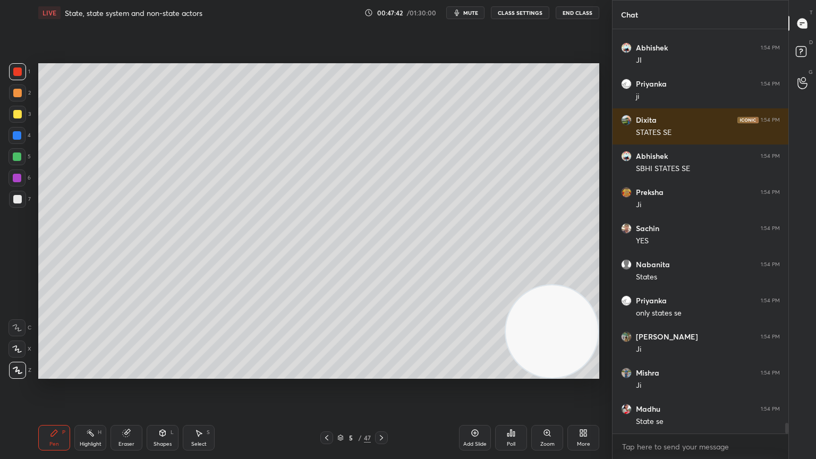
scroll to position [15136, 0]
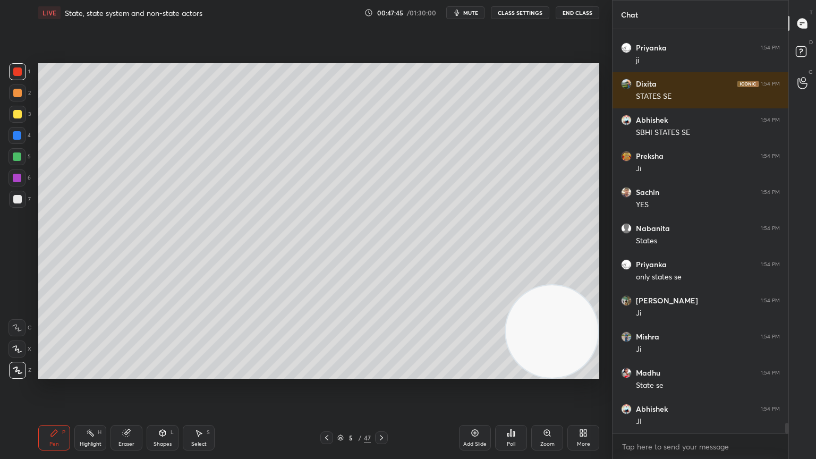
click at [123, 392] on icon at bounding box center [126, 433] width 9 height 9
click at [20, 371] on span "Erase all" at bounding box center [17, 370] width 16 height 7
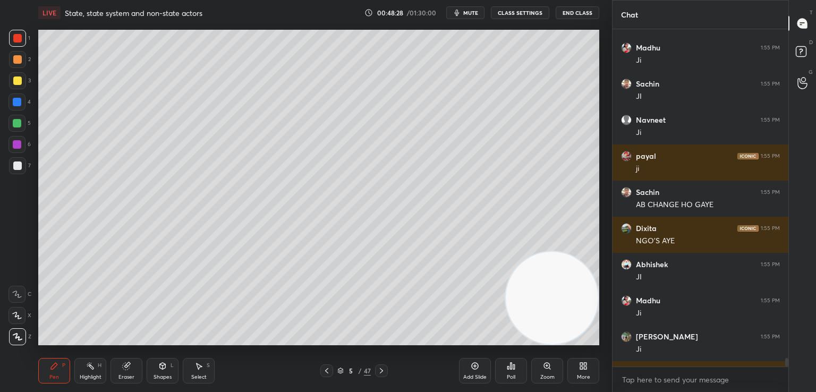
scroll to position [52807, 52562]
type textarea "x"
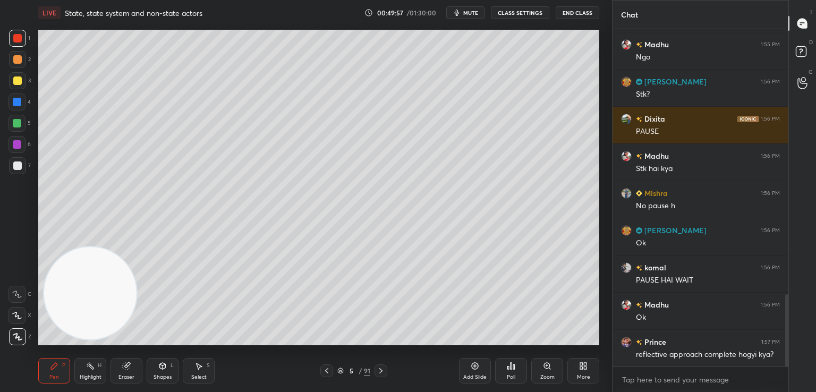
scroll to position [1245, 0]
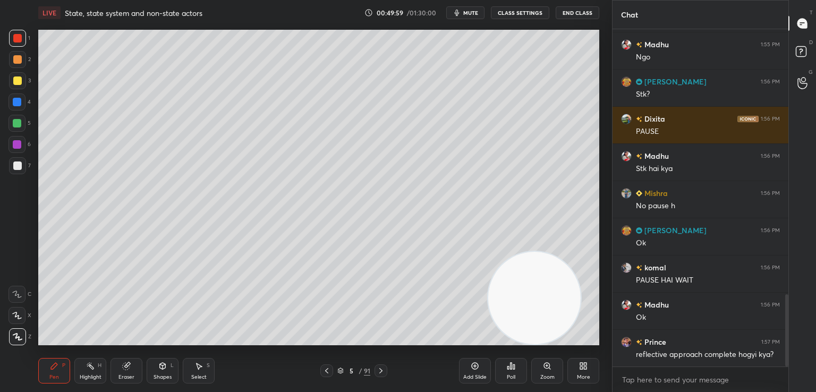
drag, startPoint x: 101, startPoint y: 313, endPoint x: 557, endPoint y: 335, distance: 456.4
click at [557, 335] on video at bounding box center [534, 298] width 92 height 92
drag, startPoint x: 785, startPoint y: 342, endPoint x: 789, endPoint y: 364, distance: 22.7
click at [789, 364] on div "Chat Dixita 1:55 PM DIFINITE AREA HOTA HAI Sachin 1:55 PM UNO Madhu 1:55 PM Ngo…" at bounding box center [714, 196] width 204 height 392
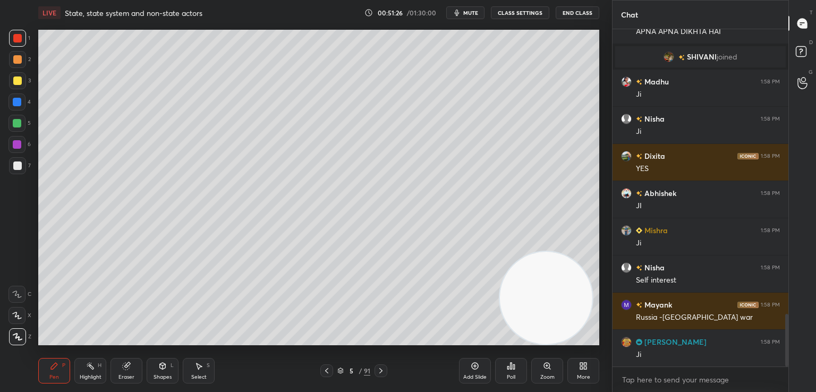
scroll to position [1829, 0]
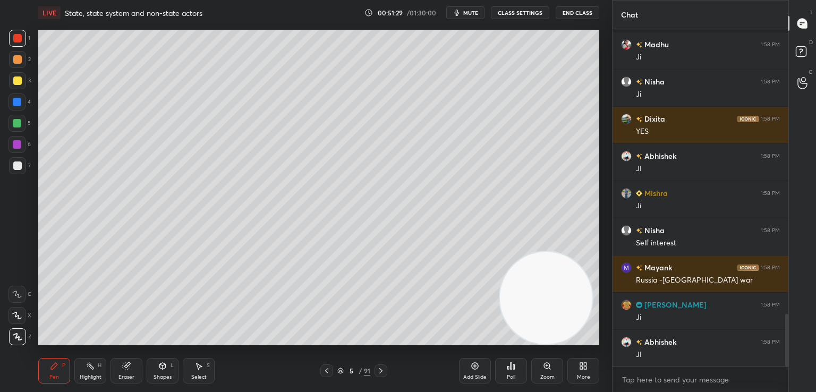
click at [480, 375] on div "Add Slide" at bounding box center [474, 377] width 23 height 5
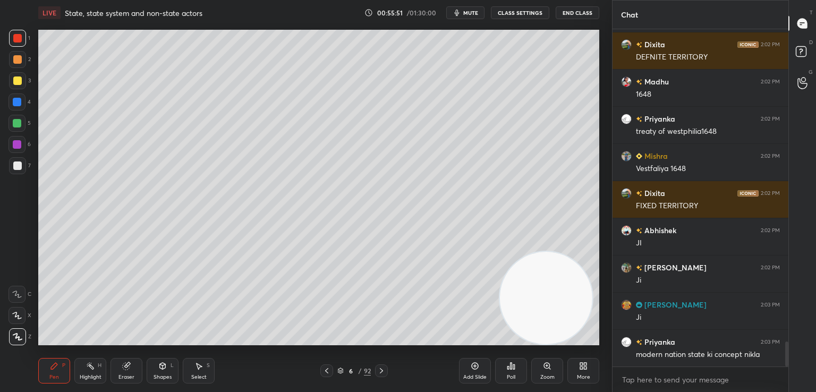
scroll to position [4212, 0]
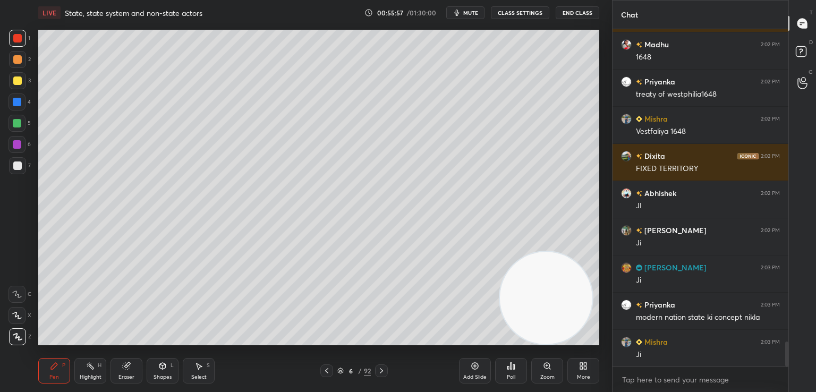
click at [475, 362] on icon at bounding box center [475, 366] width 9 height 9
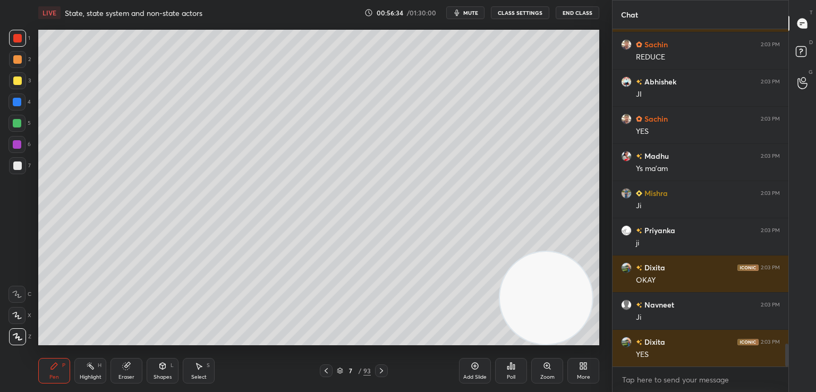
scroll to position [4659, 0]
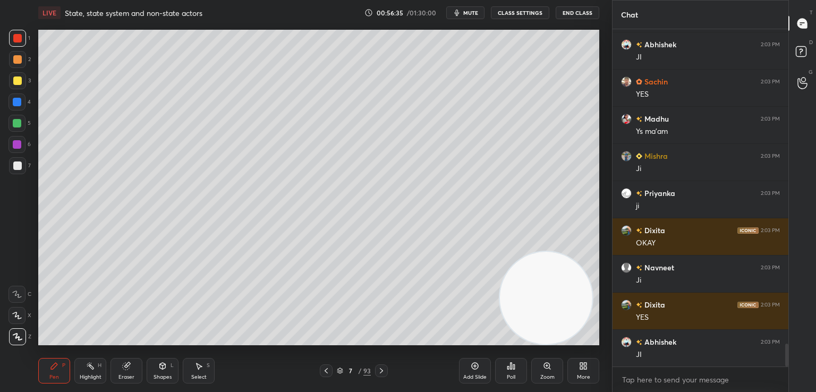
click at [123, 362] on icon at bounding box center [126, 366] width 9 height 9
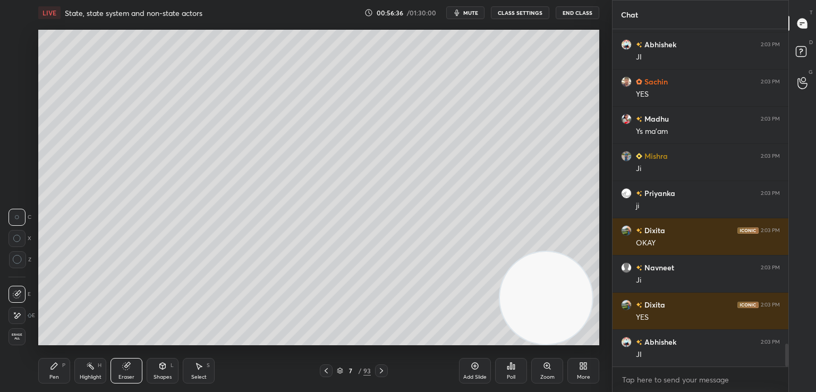
scroll to position [4696, 0]
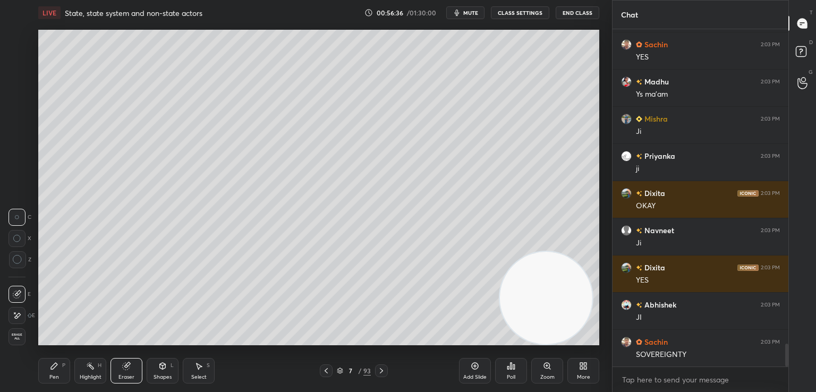
click at [11, 336] on span "Erase all" at bounding box center [17, 336] width 16 height 7
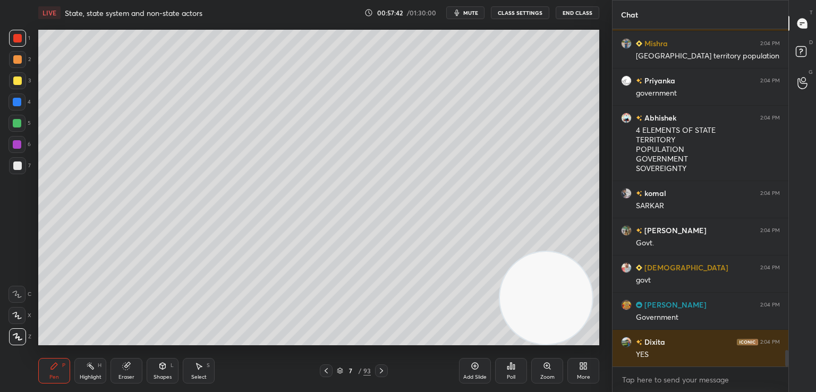
scroll to position [6613, 0]
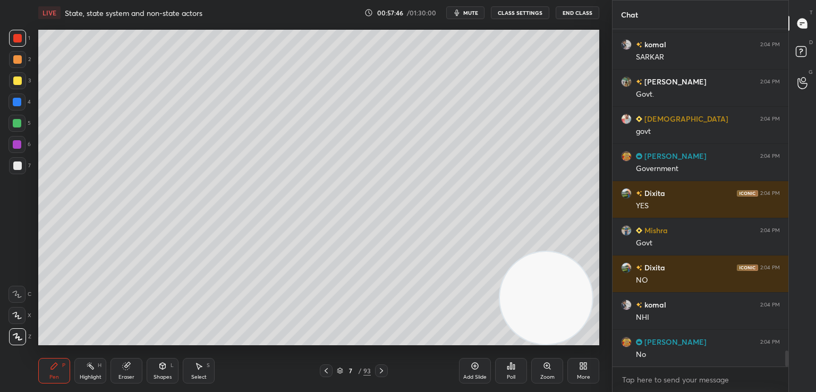
click at [472, 12] on span "mute" at bounding box center [470, 12] width 15 height 7
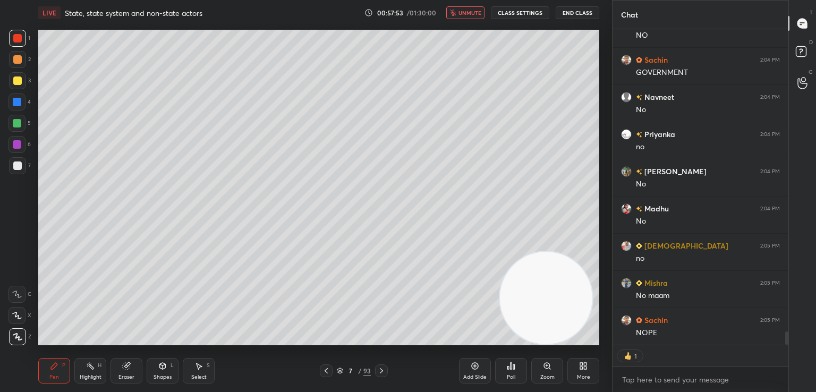
scroll to position [7147, 0]
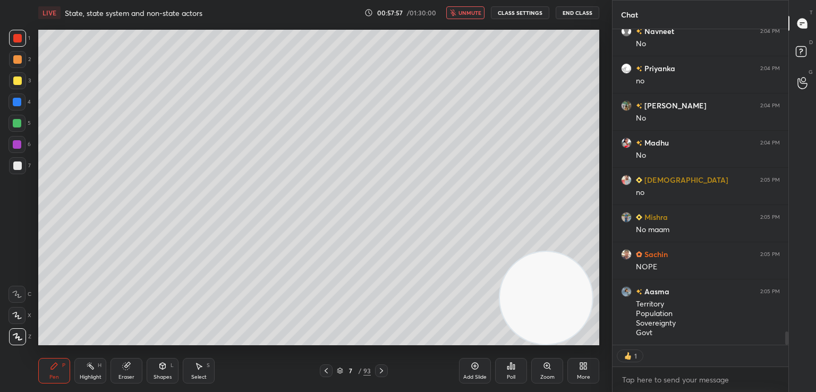
click at [470, 16] on button "unmute" at bounding box center [465, 12] width 38 height 13
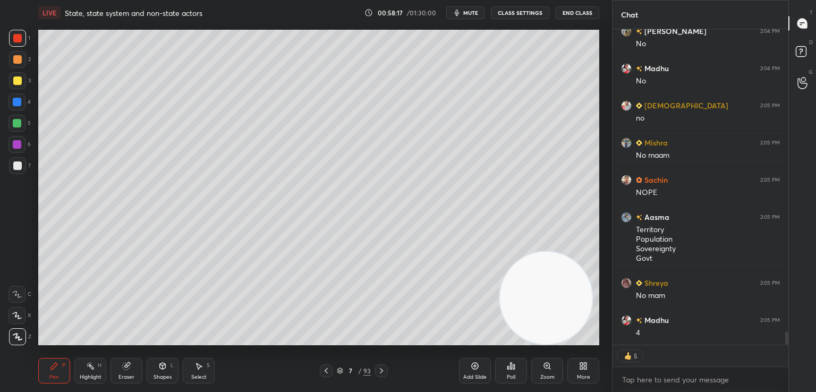
scroll to position [7268, 0]
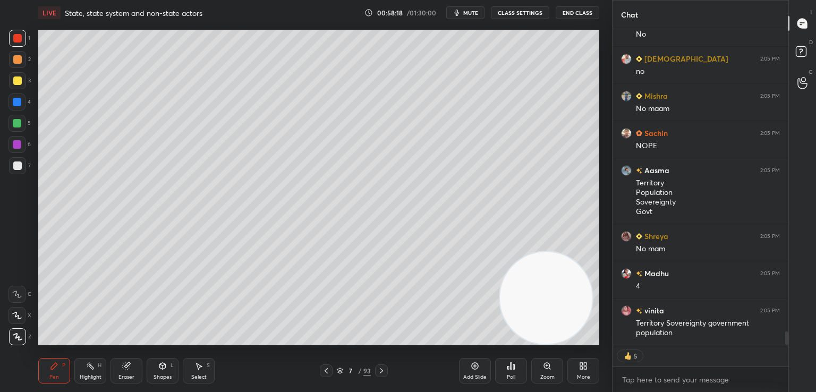
type textarea "x"
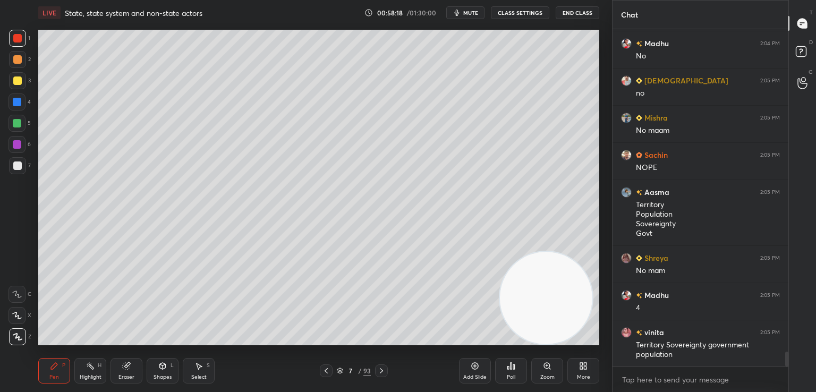
scroll to position [334, 173]
click at [480, 375] on div "Add Slide" at bounding box center [474, 377] width 23 height 5
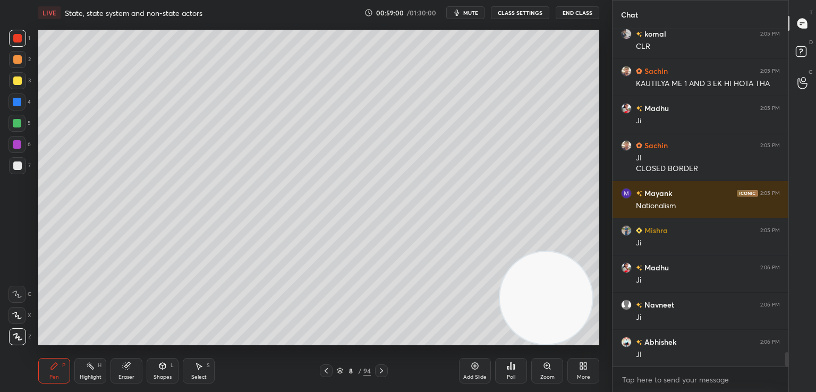
scroll to position [7666, 0]
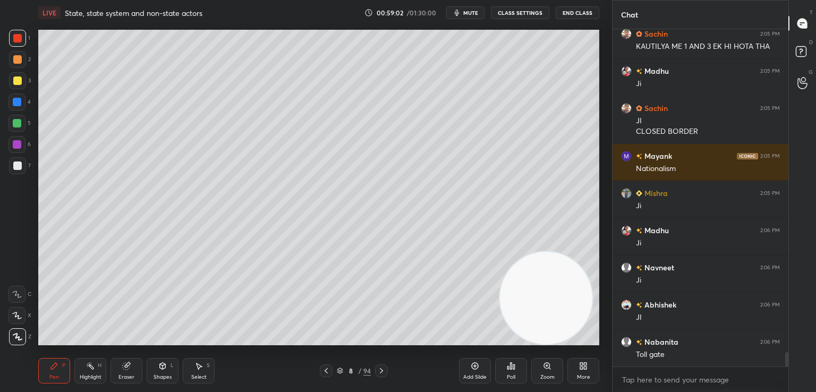
click at [144, 368] on div "Pen P Highlight H Eraser Shapes L Select S" at bounding box center [143, 371] width 210 height 26
click at [134, 367] on div "Eraser" at bounding box center [127, 371] width 32 height 26
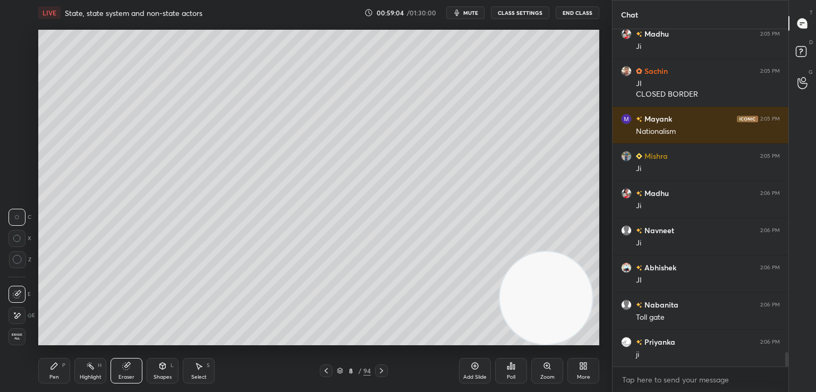
click at [9, 336] on span "Erase all" at bounding box center [17, 336] width 16 height 7
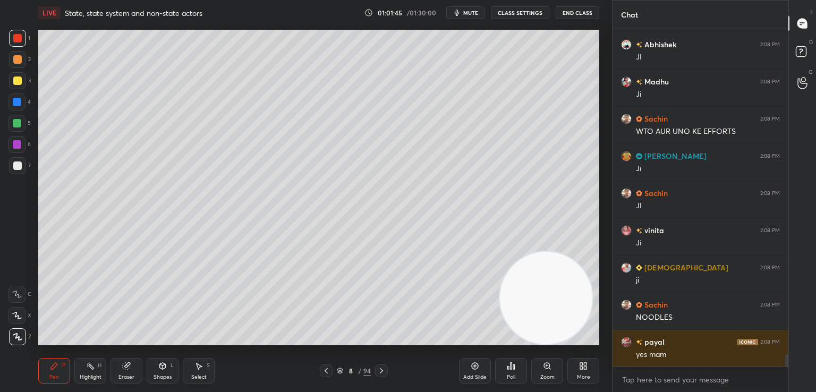
scroll to position [8960, 0]
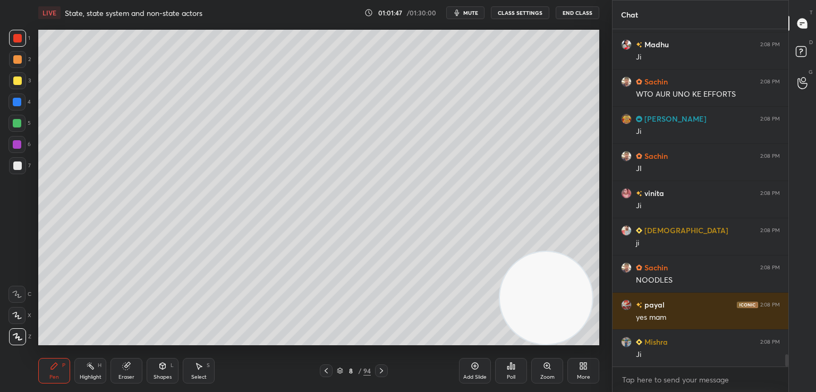
click at [459, 15] on icon "button" at bounding box center [457, 13] width 5 height 6
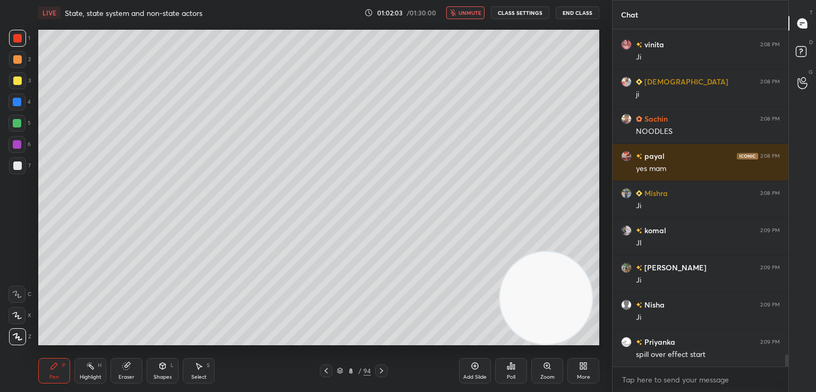
scroll to position [9146, 0]
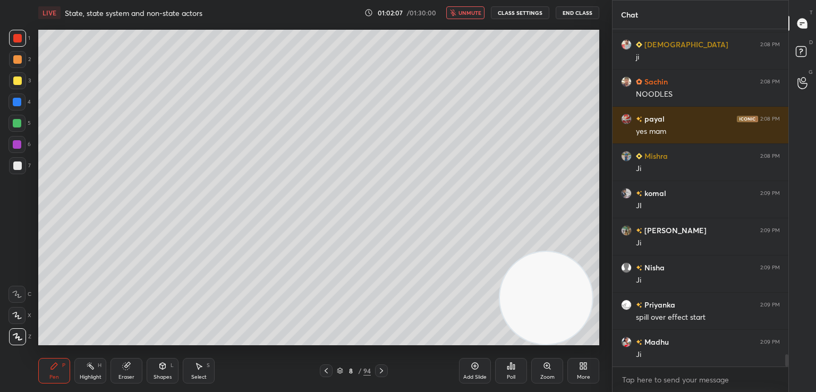
click at [469, 15] on span "unmute" at bounding box center [470, 12] width 23 height 7
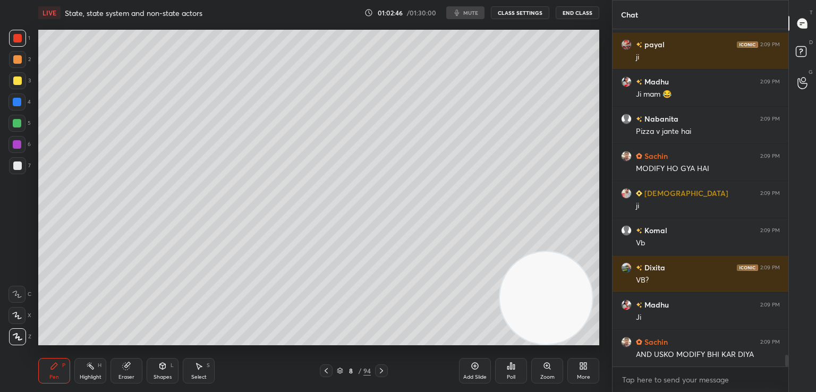
scroll to position [9518, 0]
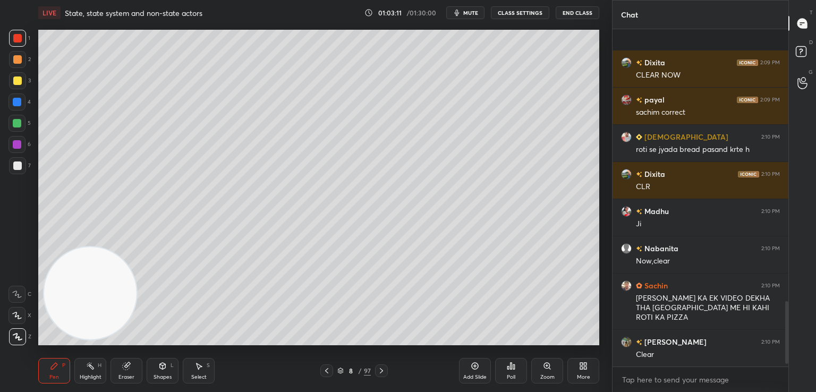
scroll to position [1482, 0]
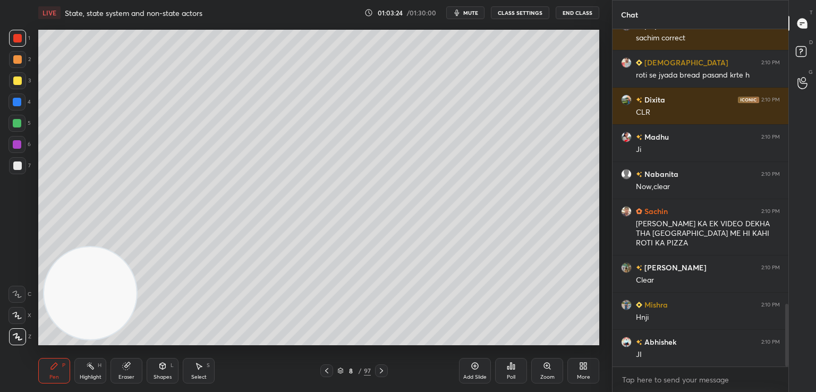
click at [92, 309] on video at bounding box center [90, 293] width 92 height 92
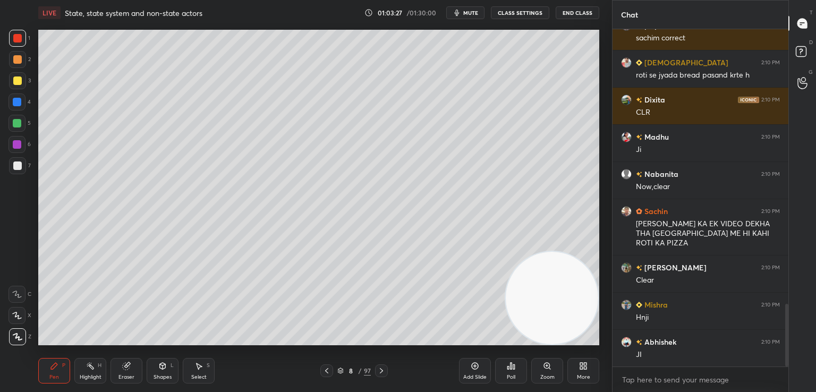
drag, startPoint x: 107, startPoint y: 258, endPoint x: 792, endPoint y: 287, distance: 686.0
click at [792, 287] on div "1 2 3 4 5 6 7 C X Z C X Z E E Erase all H H LIVE State, state system and non-st…" at bounding box center [408, 196] width 816 height 392
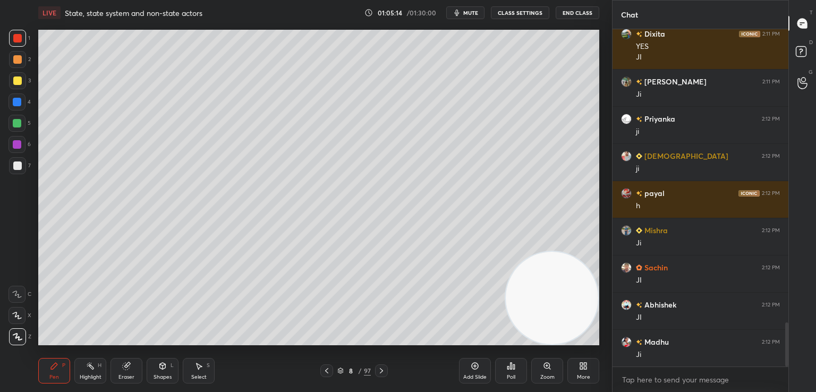
scroll to position [2237, 0]
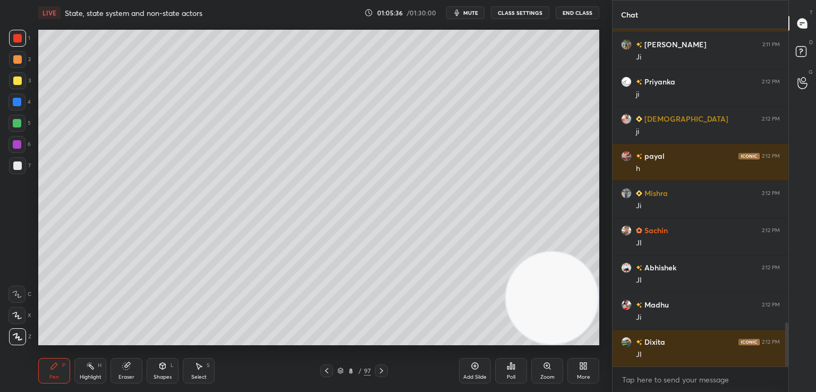
click at [123, 371] on div "Eraser" at bounding box center [127, 371] width 32 height 26
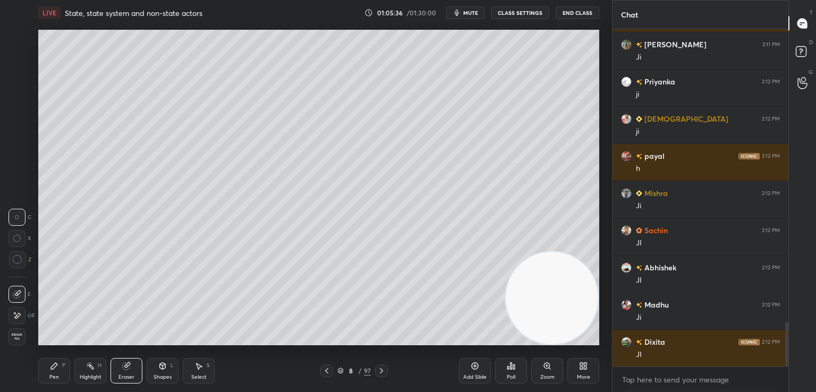
scroll to position [2274, 0]
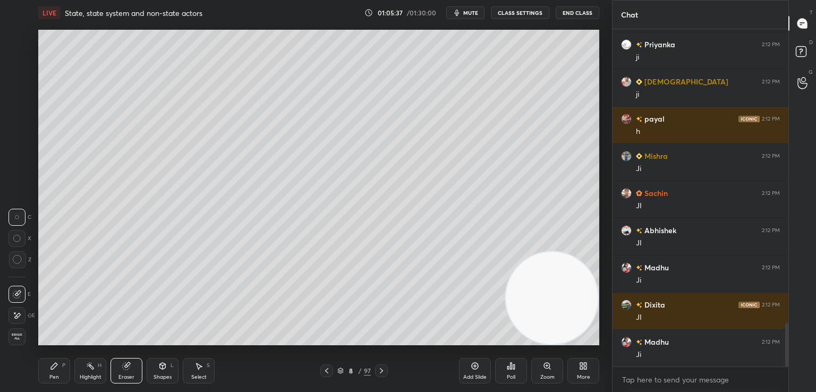
click at [11, 338] on span "Erase all" at bounding box center [17, 336] width 16 height 7
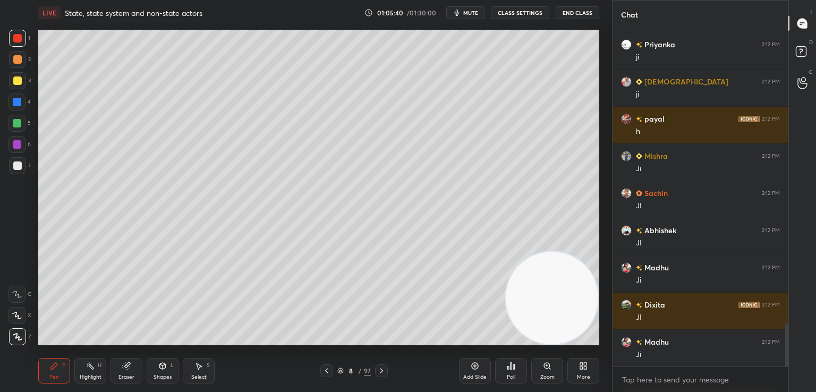
click at [22, 83] on div at bounding box center [17, 80] width 17 height 17
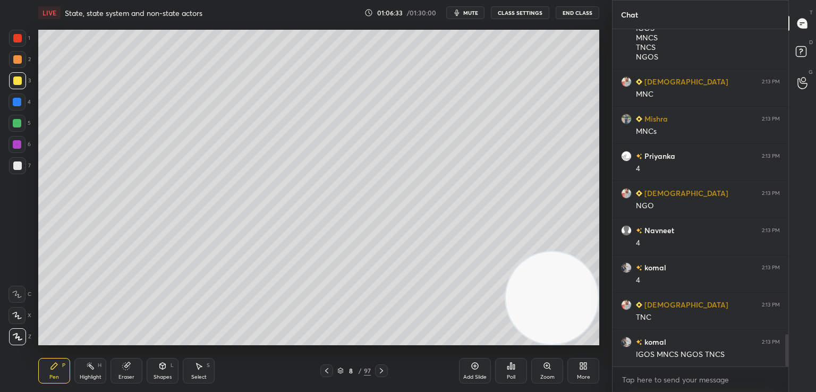
scroll to position [3233, 0]
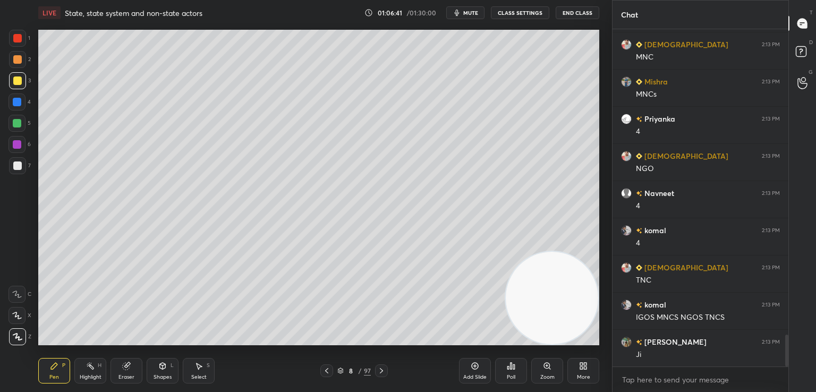
click at [470, 373] on div "Add Slide" at bounding box center [475, 371] width 32 height 26
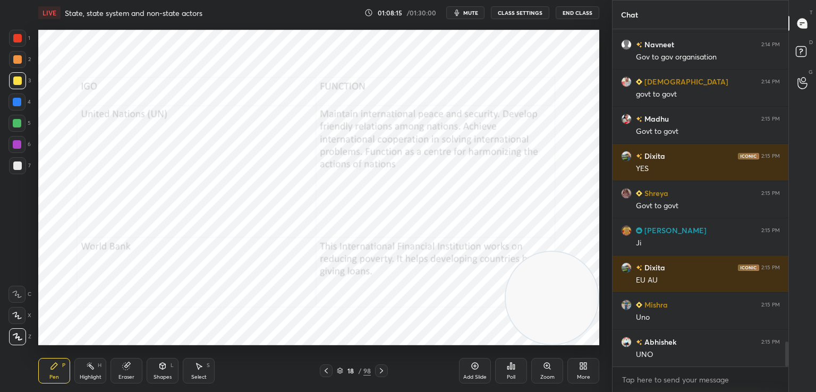
scroll to position [4283, 0]
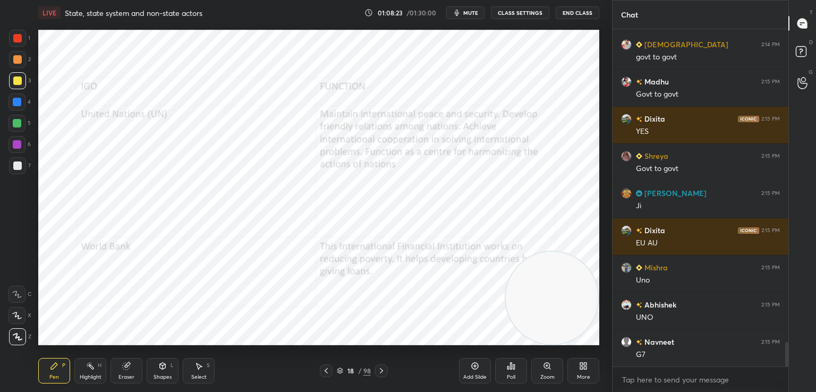
click at [21, 111] on div "4" at bounding box center [20, 104] width 22 height 21
click at [23, 138] on div at bounding box center [17, 144] width 17 height 17
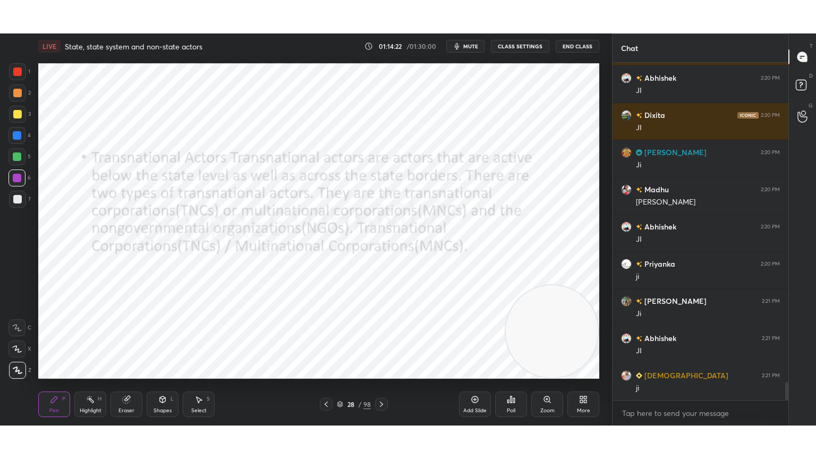
scroll to position [6016, 0]
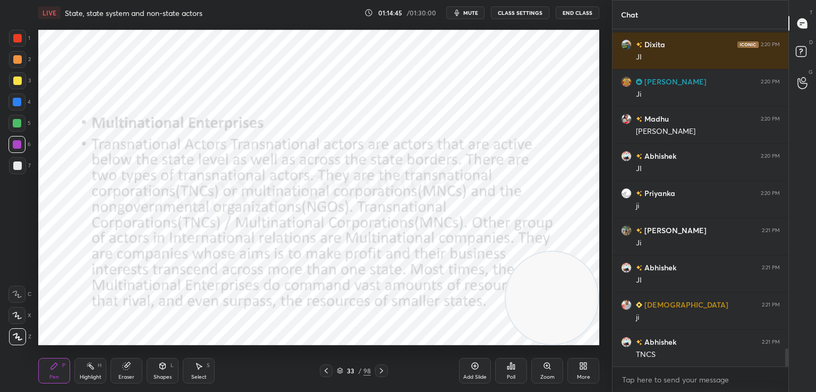
click at [593, 368] on div "More" at bounding box center [583, 371] width 32 height 26
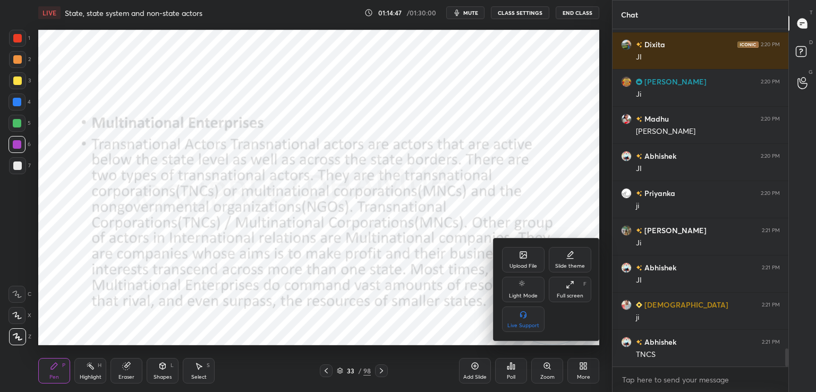
click at [563, 286] on div "Full screen F" at bounding box center [570, 290] width 43 height 26
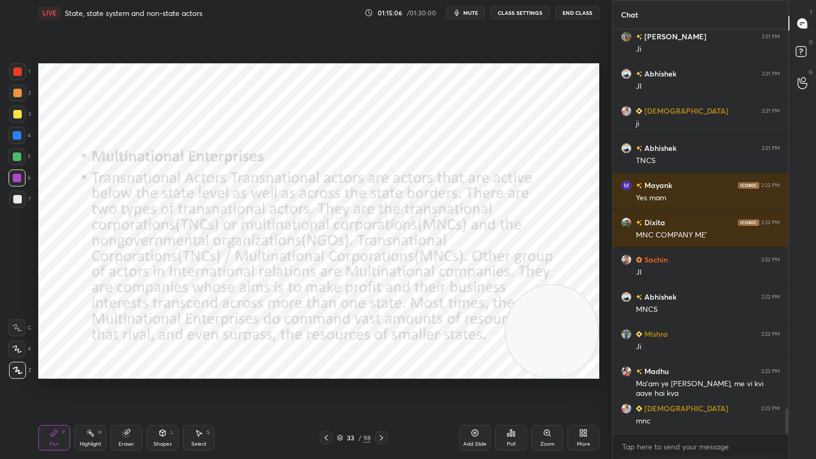
scroll to position [6246, 0]
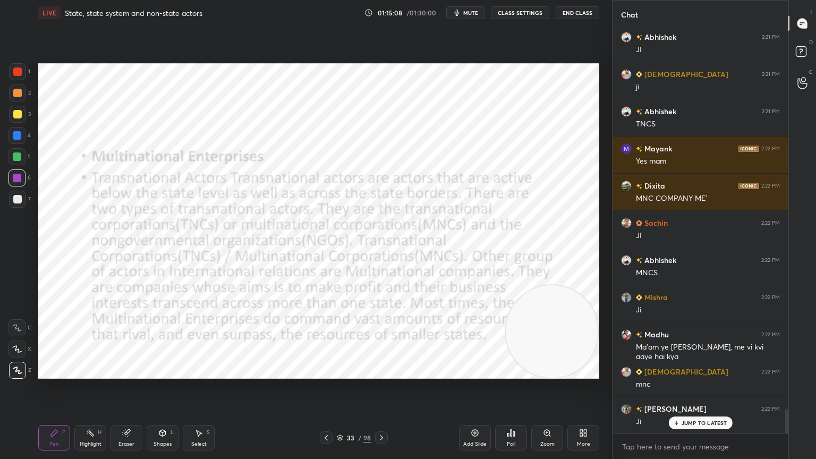
click at [474, 392] on icon at bounding box center [475, 433] width 9 height 9
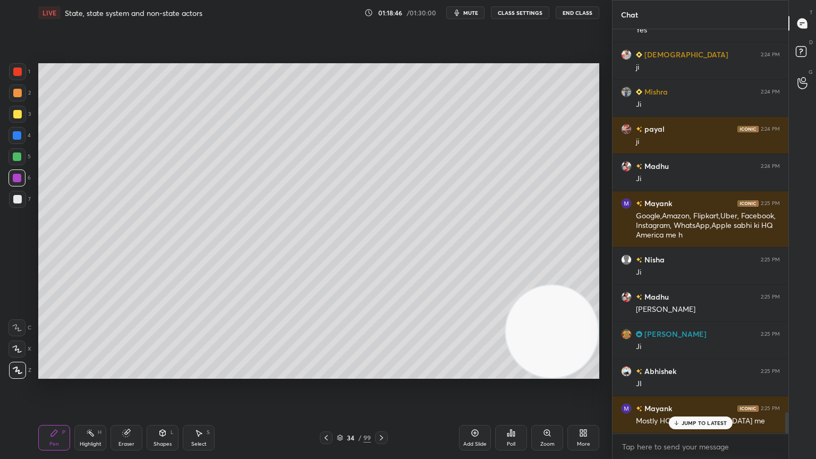
scroll to position [7364, 0]
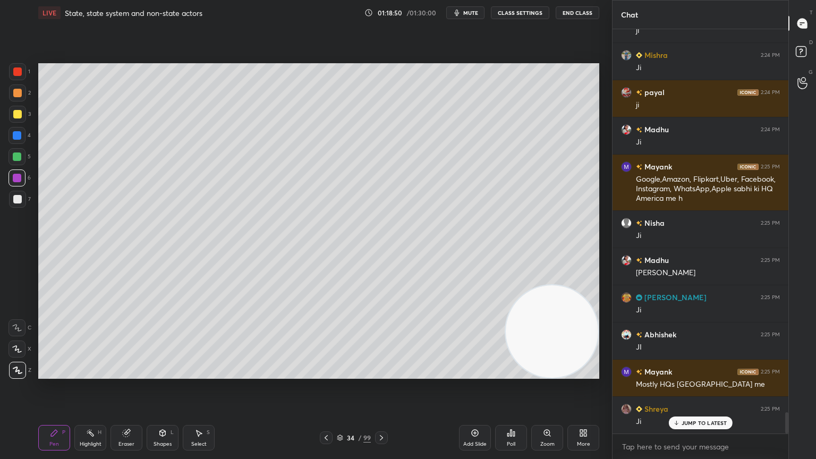
click at [461, 392] on div "Add Slide" at bounding box center [475, 438] width 32 height 26
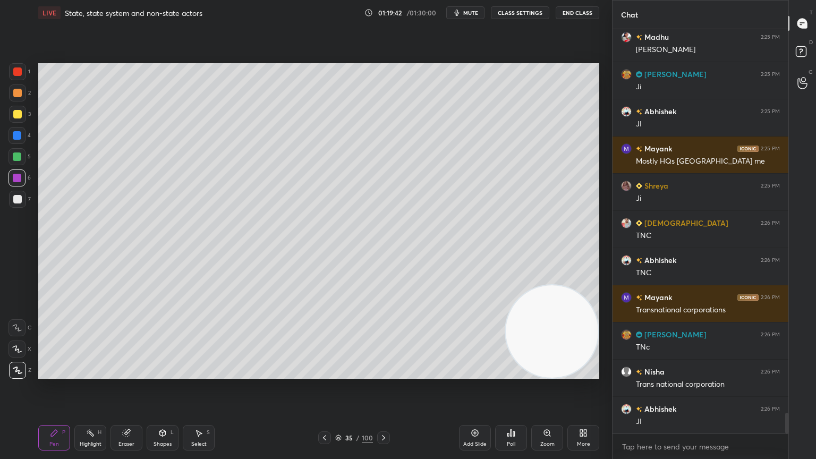
scroll to position [7625, 0]
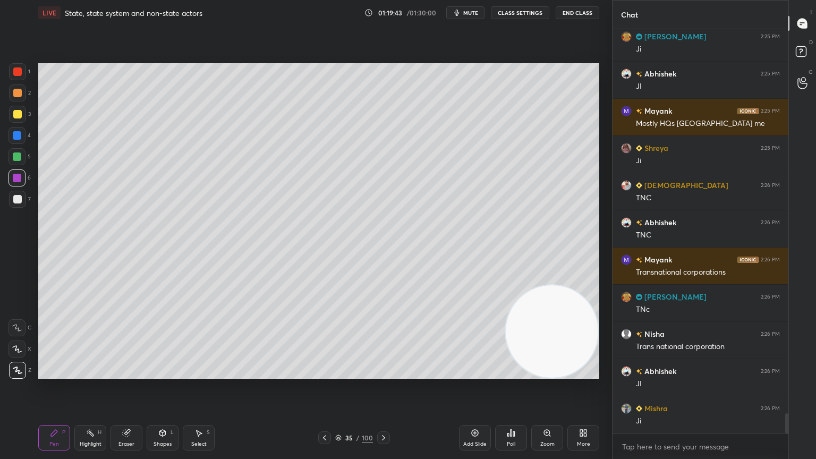
click at [472, 392] on icon at bounding box center [475, 433] width 9 height 9
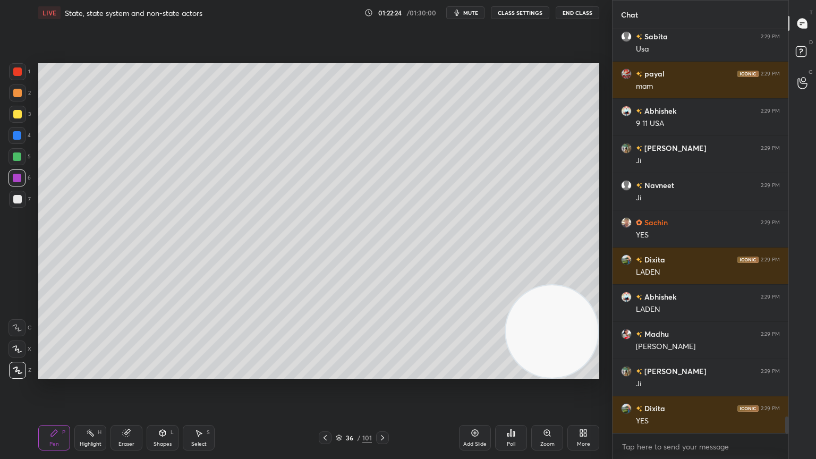
scroll to position [9313, 0]
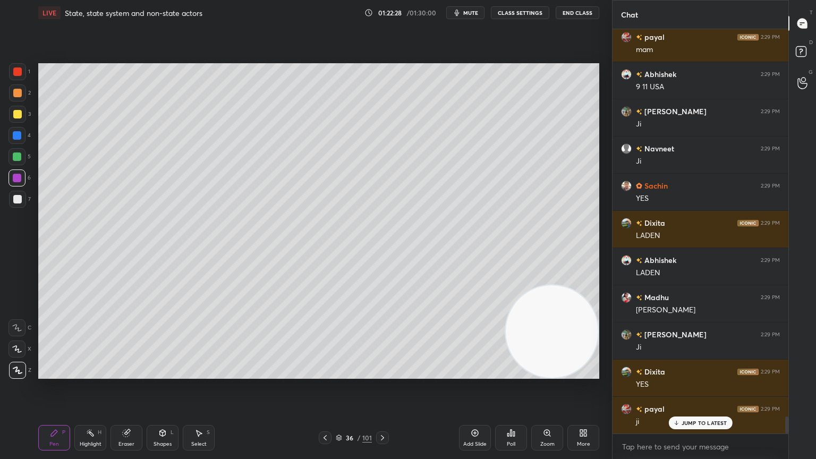
click at [485, 392] on div "Add Slide" at bounding box center [475, 438] width 32 height 26
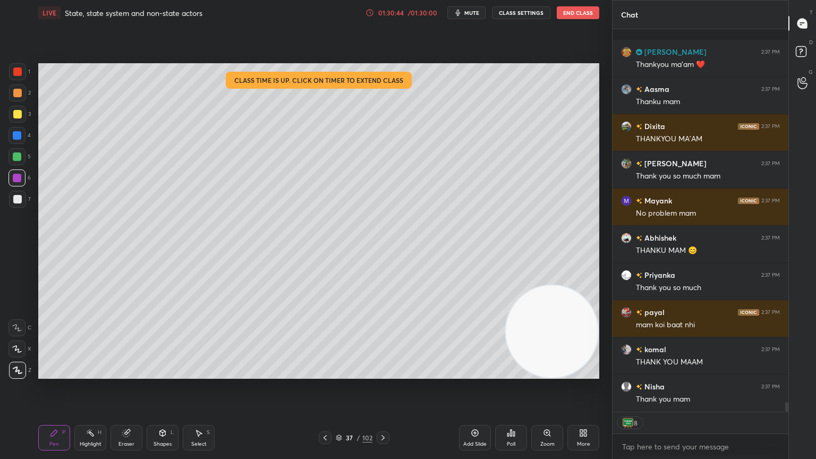
scroll to position [15213, 0]
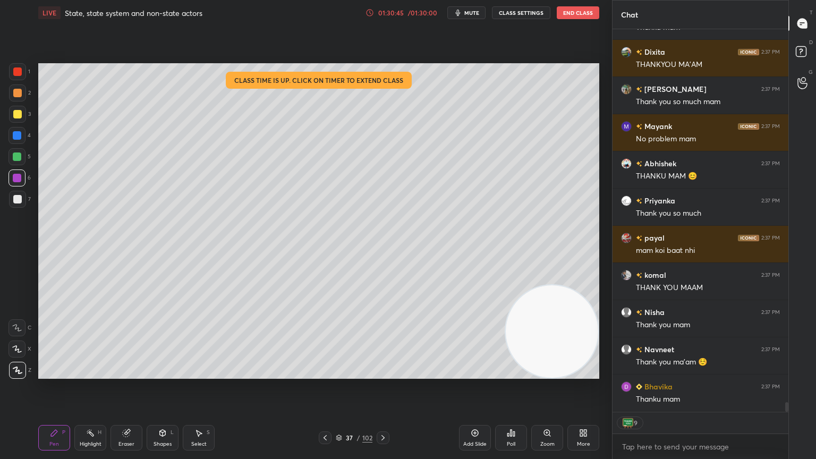
click at [565, 6] on button "End Class" at bounding box center [578, 12] width 43 height 13
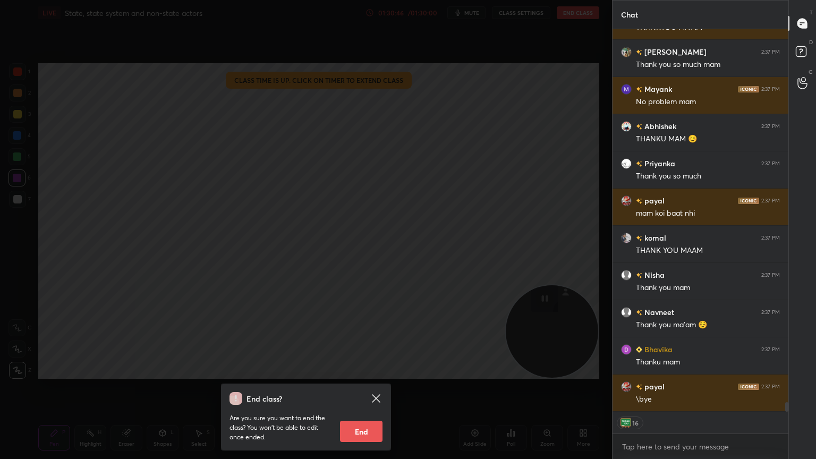
scroll to position [15287, 0]
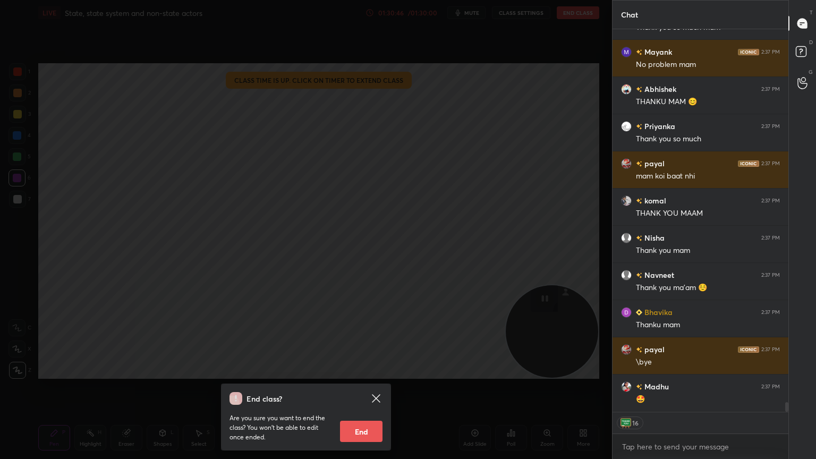
click at [362, 392] on button "End" at bounding box center [361, 431] width 43 height 21
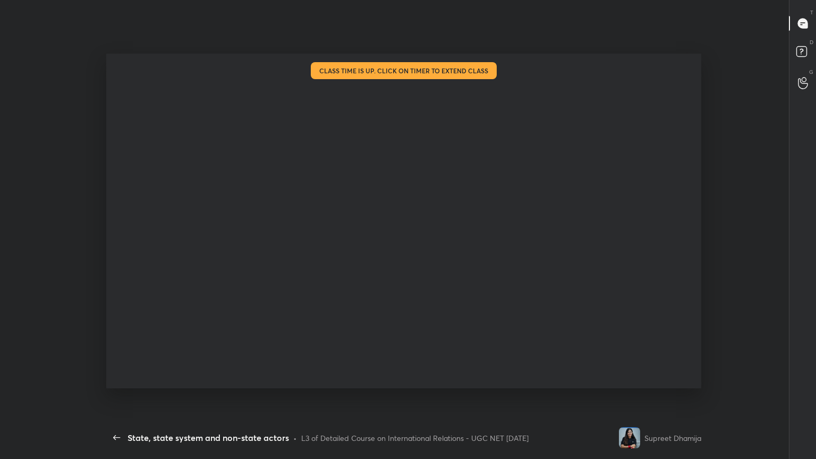
type textarea "x"
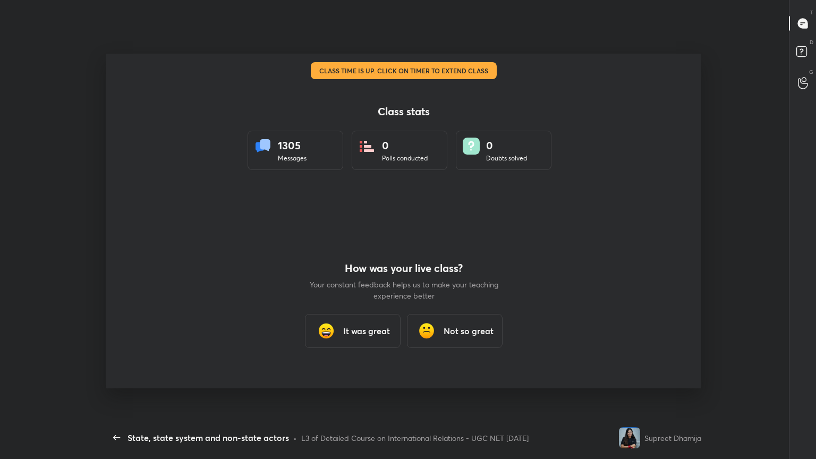
scroll to position [0, 0]
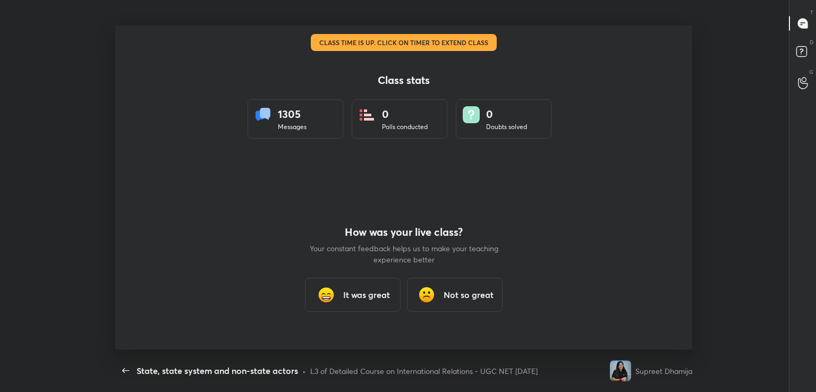
type textarea "x"
